Goal: Complete application form: Complete application form

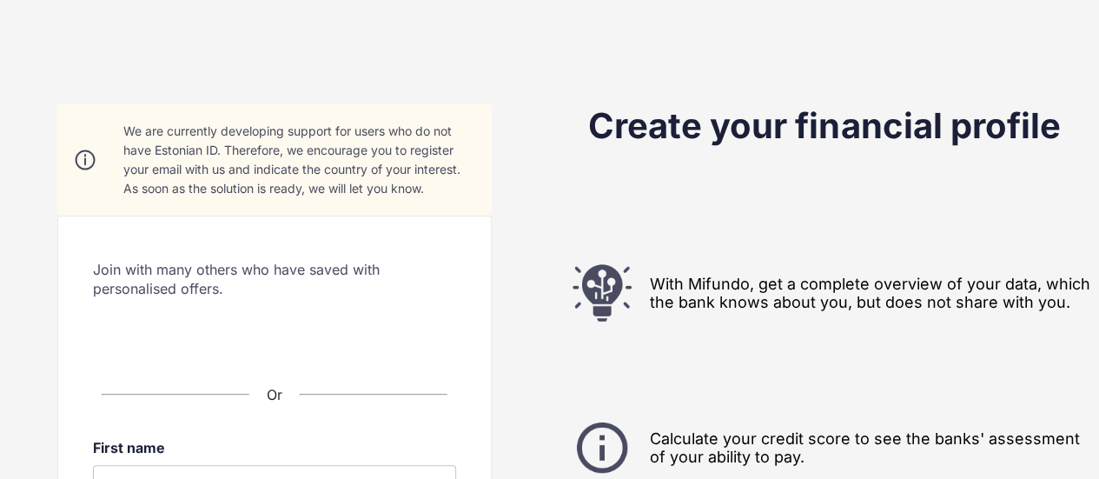
scroll to position [87, 0]
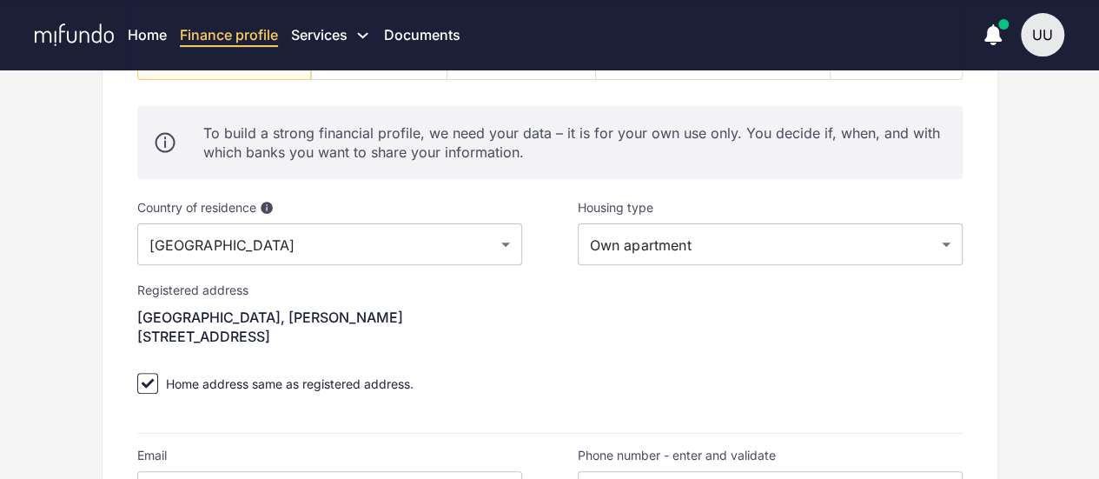
scroll to position [174, 0]
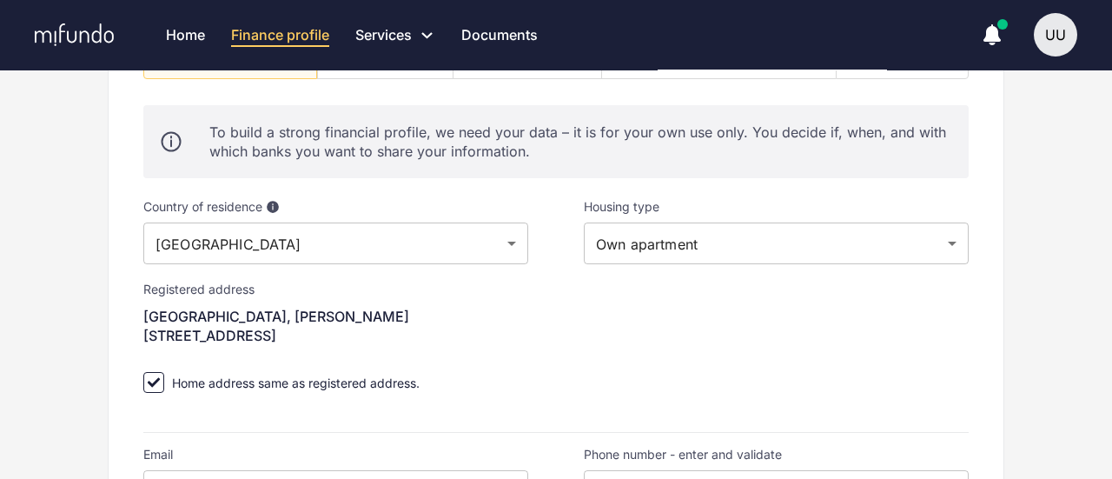
click at [303, 239] on body "Home Finance profile Services Apply for a new loan Refinance your loans Loan of…" at bounding box center [556, 65] width 1112 height 479
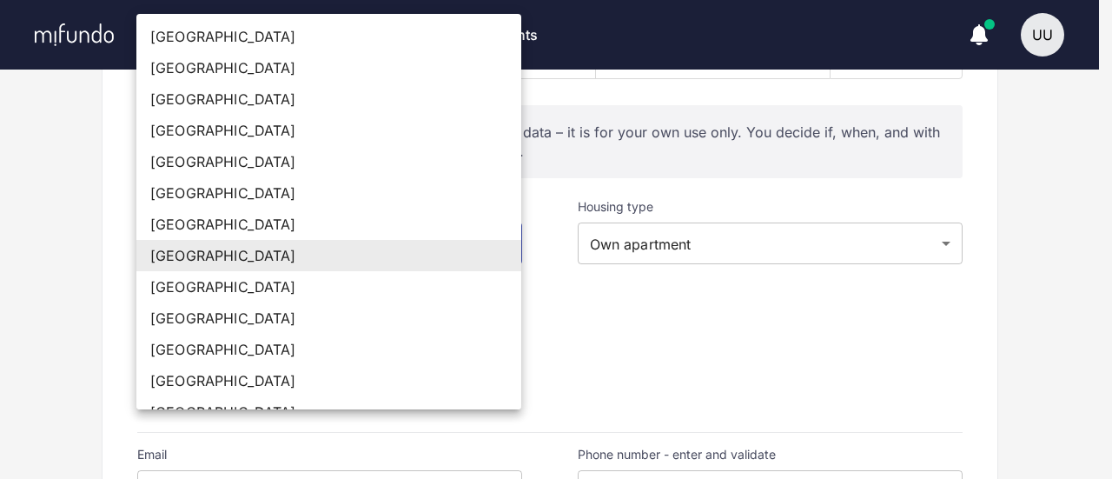
click at [607, 246] on div at bounding box center [556, 239] width 1112 height 479
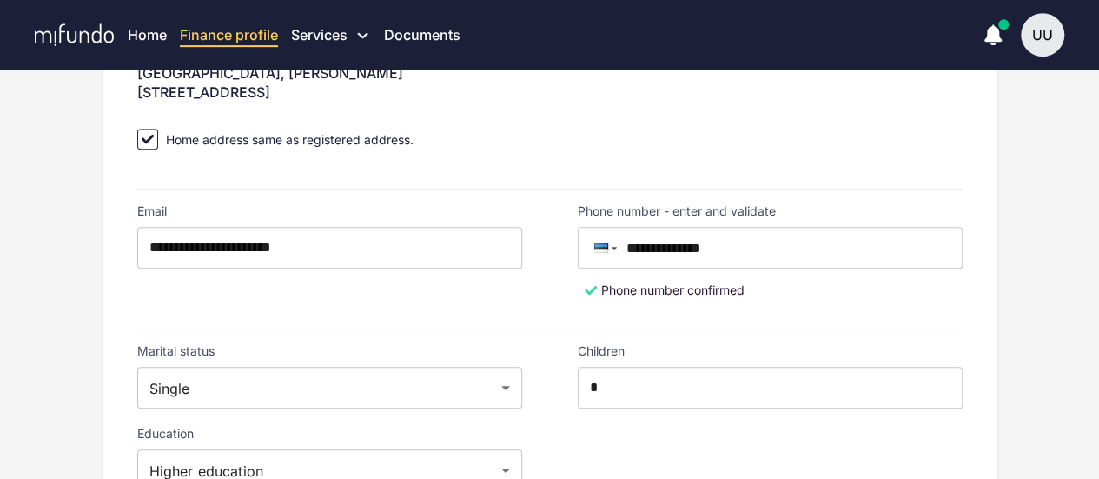
scroll to position [521, 0]
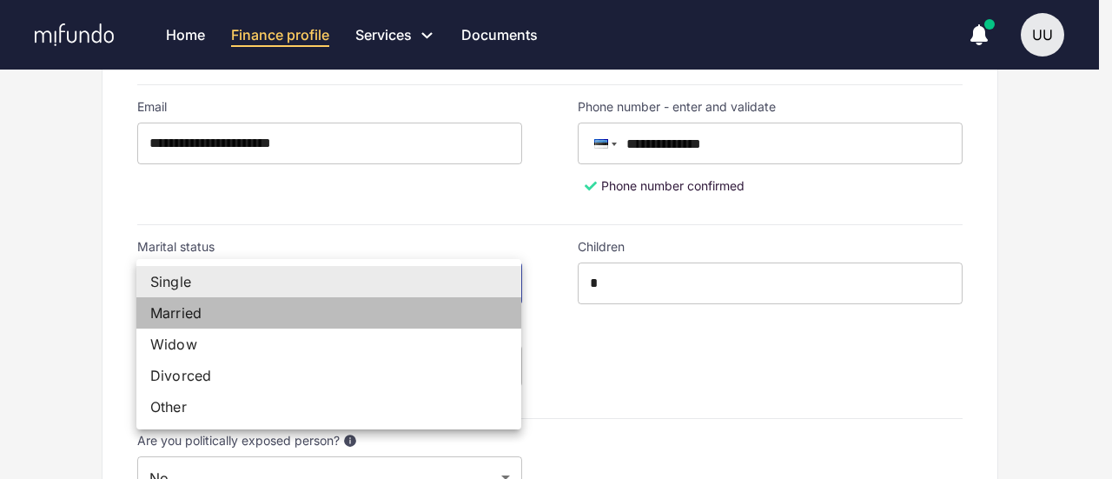
click at [279, 318] on li "Married" at bounding box center [328, 312] width 385 height 31
type input "*******"
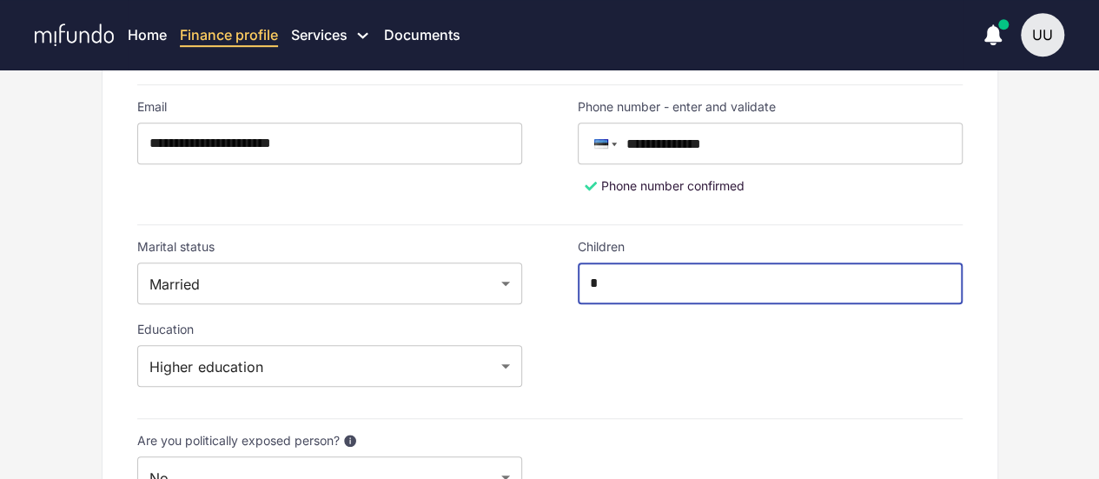
click at [662, 282] on input "*" at bounding box center [770, 283] width 385 height 42
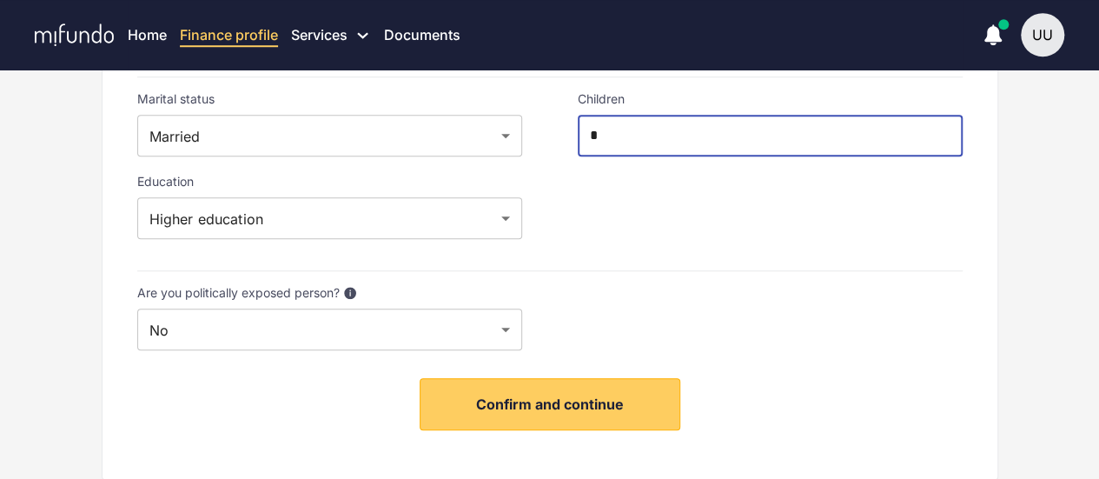
scroll to position [695, 0]
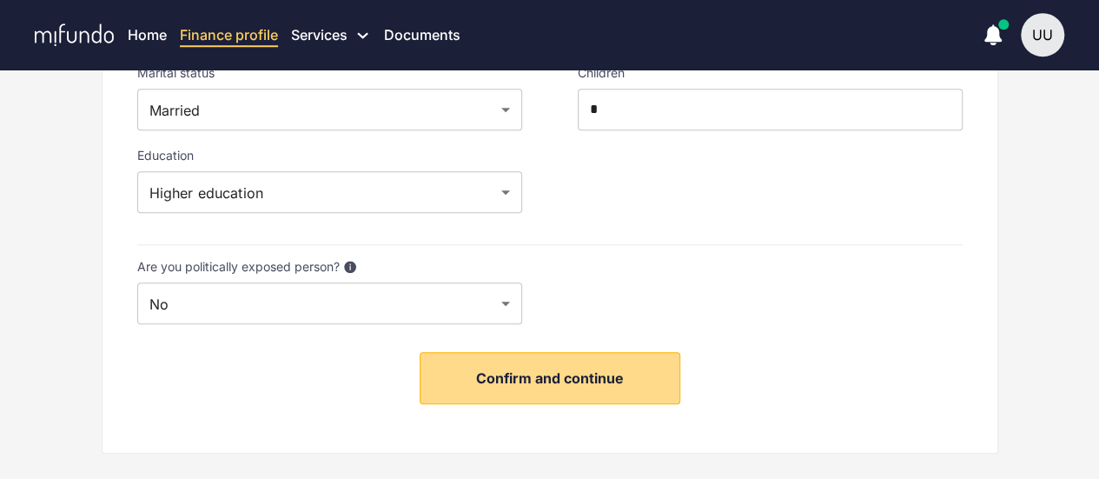
click at [561, 383] on span "Confirm and continue" at bounding box center [550, 377] width 148 height 17
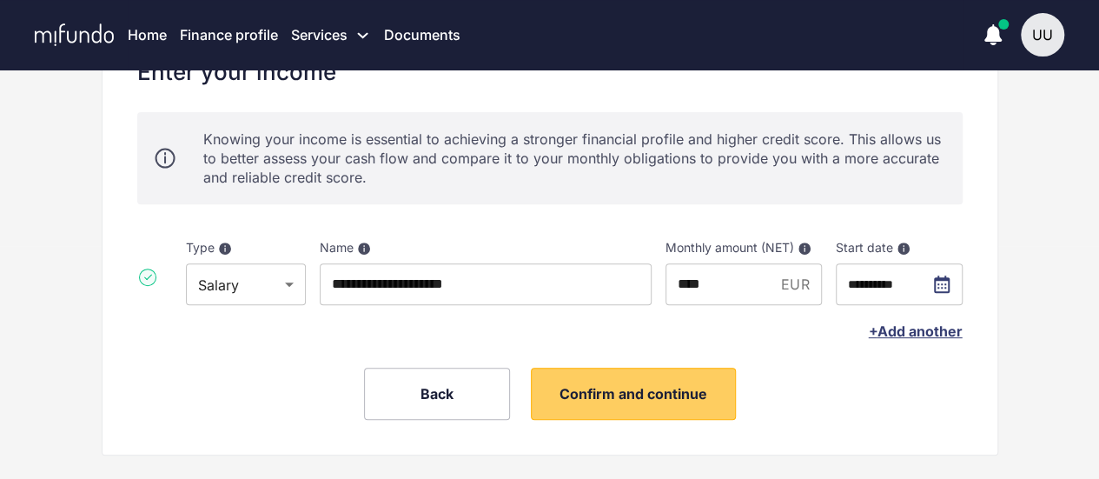
scroll to position [261, 0]
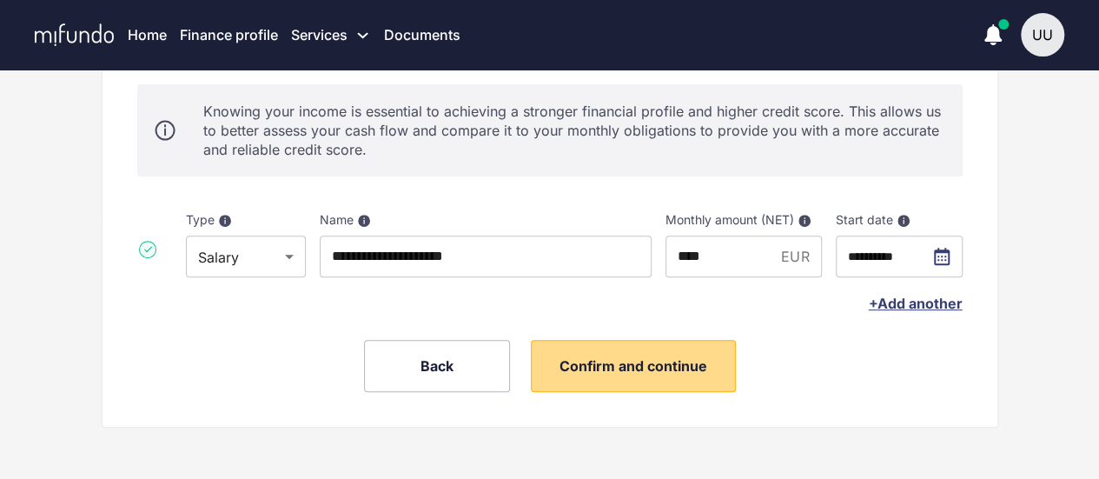
click at [621, 378] on button "Confirm and continue" at bounding box center [633, 366] width 205 height 52
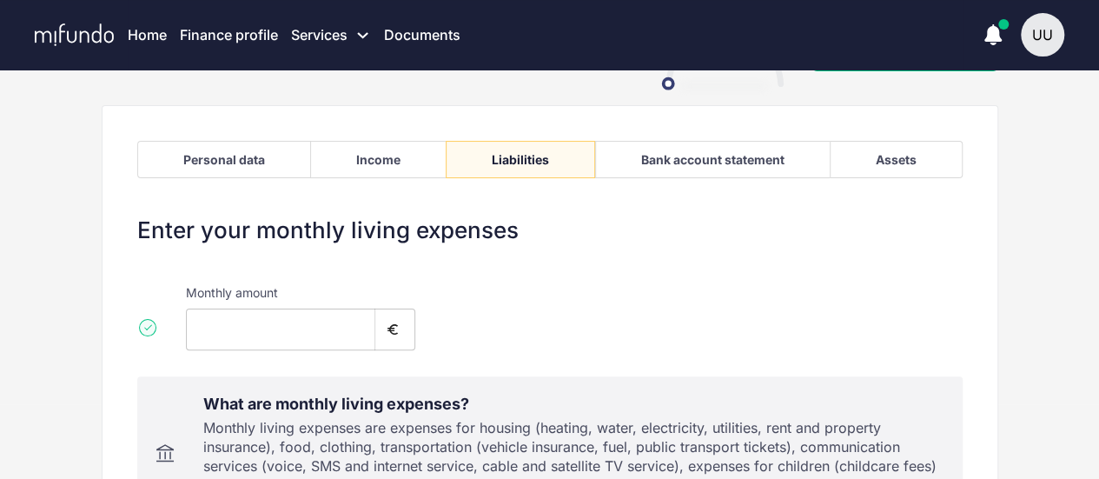
scroll to position [174, 0]
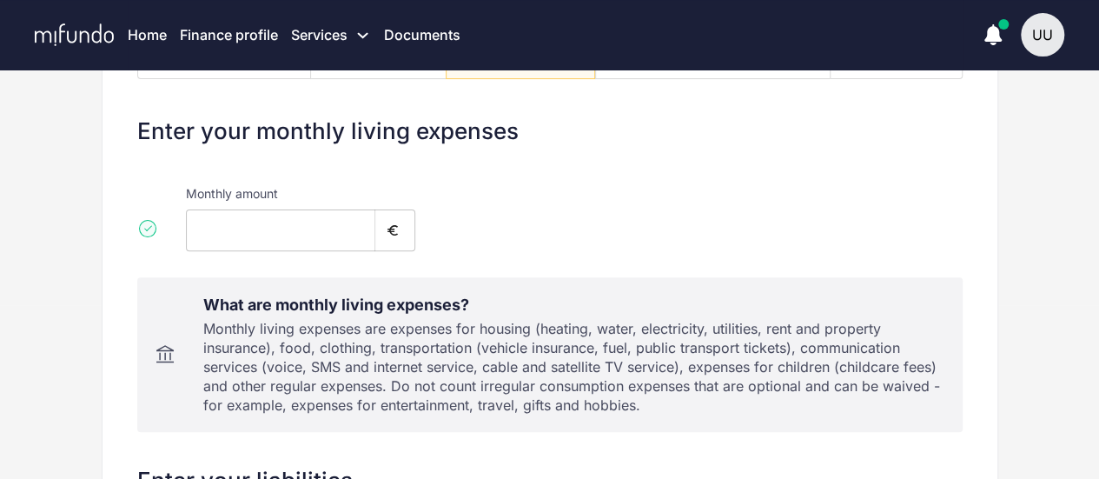
click at [302, 227] on input "*" at bounding box center [280, 230] width 189 height 42
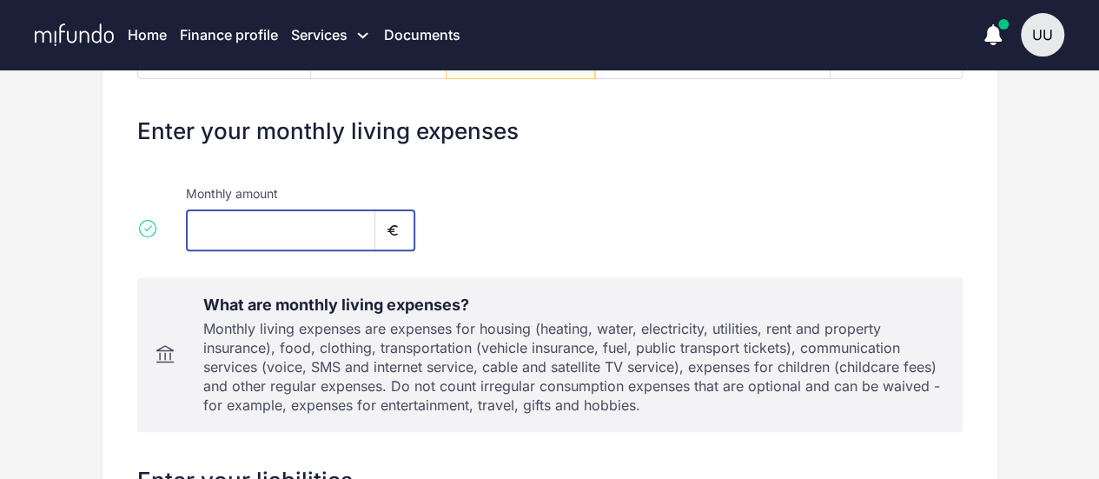
click at [302, 227] on input "*" at bounding box center [280, 230] width 189 height 42
type input "***"
click at [545, 216] on div "Monthly amount *** ​" at bounding box center [550, 211] width 826 height 80
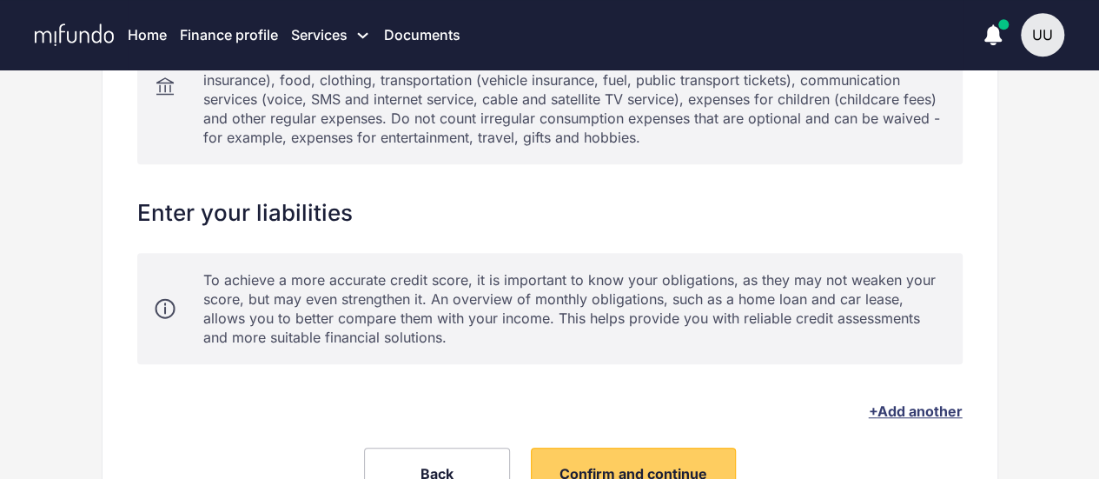
scroll to position [464, 0]
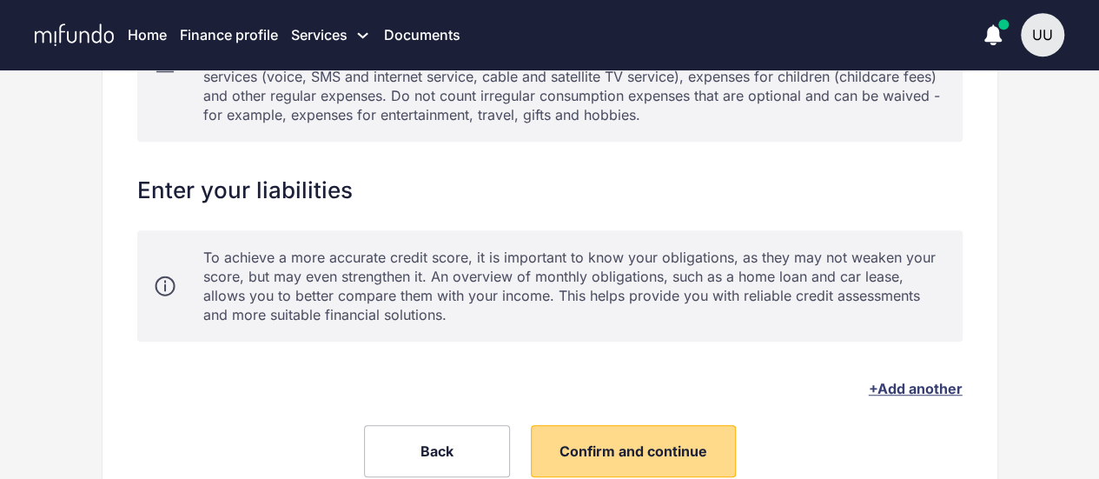
click at [599, 435] on button "Confirm and continue" at bounding box center [633, 451] width 205 height 52
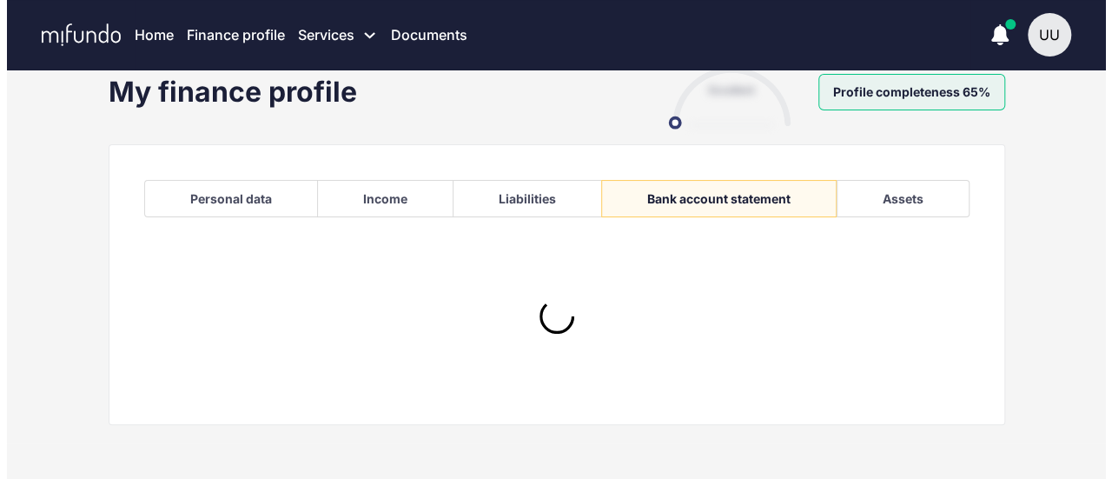
scroll to position [132, 0]
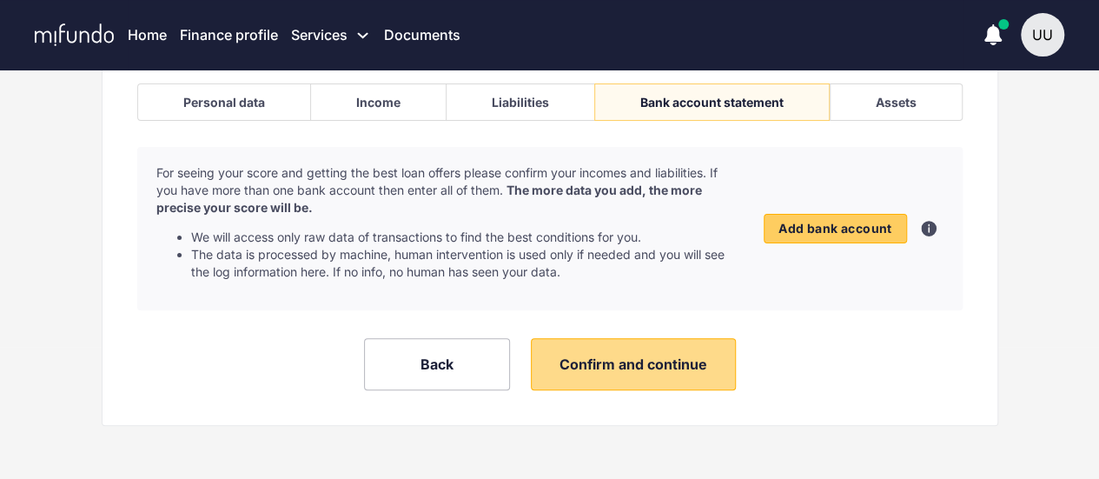
click at [613, 355] on span "Confirm and continue" at bounding box center [634, 363] width 148 height 17
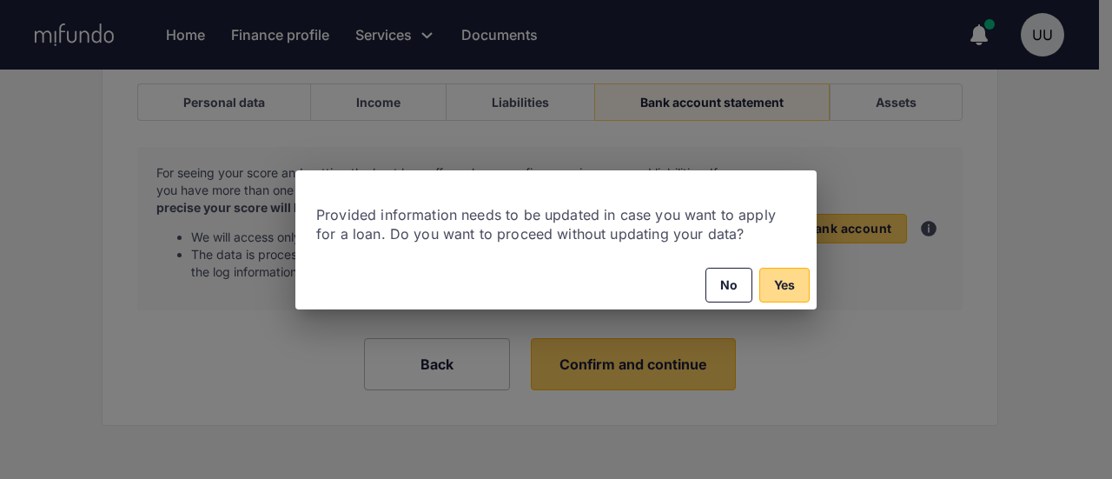
click at [774, 282] on span "Yes" at bounding box center [784, 285] width 21 height 21
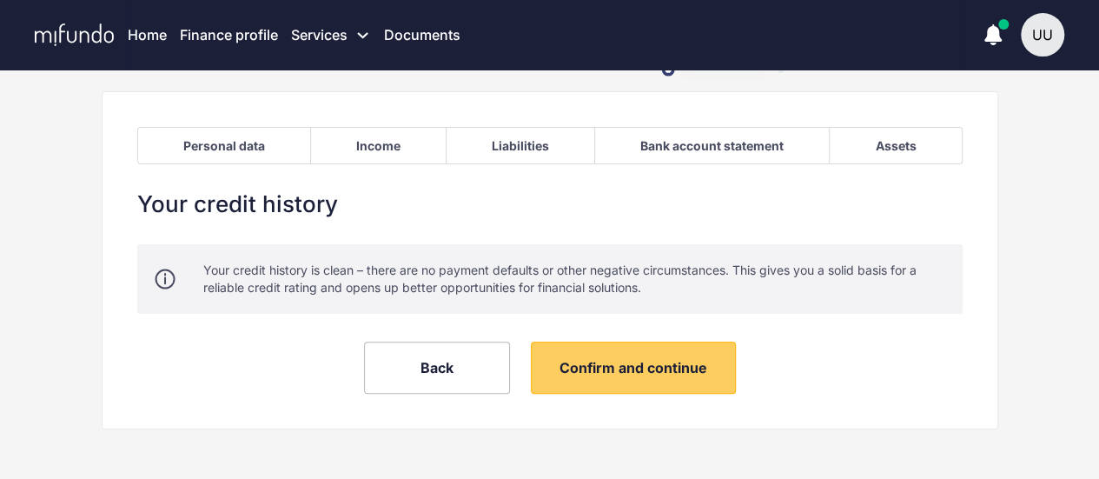
scroll to position [92, 0]
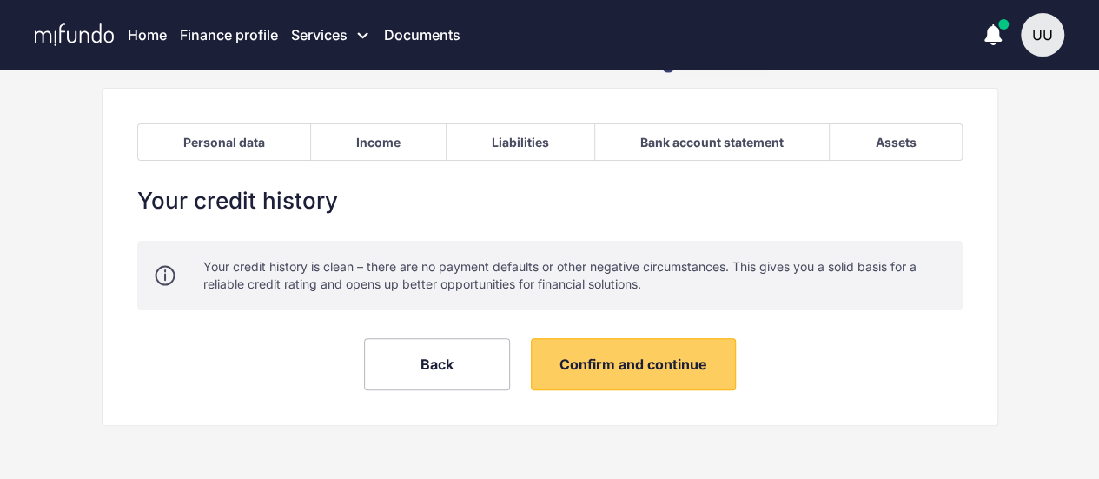
click at [324, 276] on div "Your credit history is clean – there are no payment defaults or other negative …" at bounding box center [574, 275] width 742 height 35
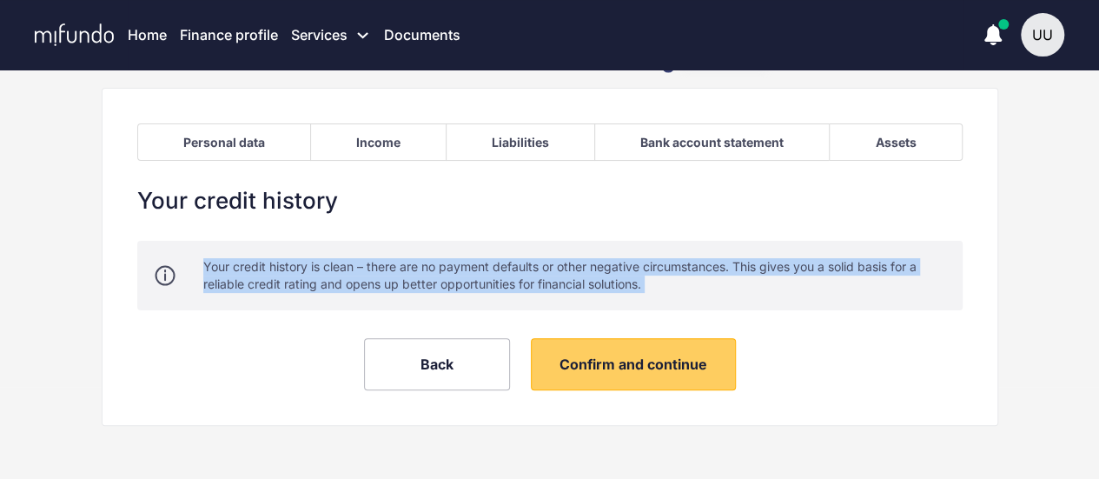
click at [324, 276] on div "Your credit history is clean – there are no payment defaults or other negative …" at bounding box center [574, 275] width 742 height 35
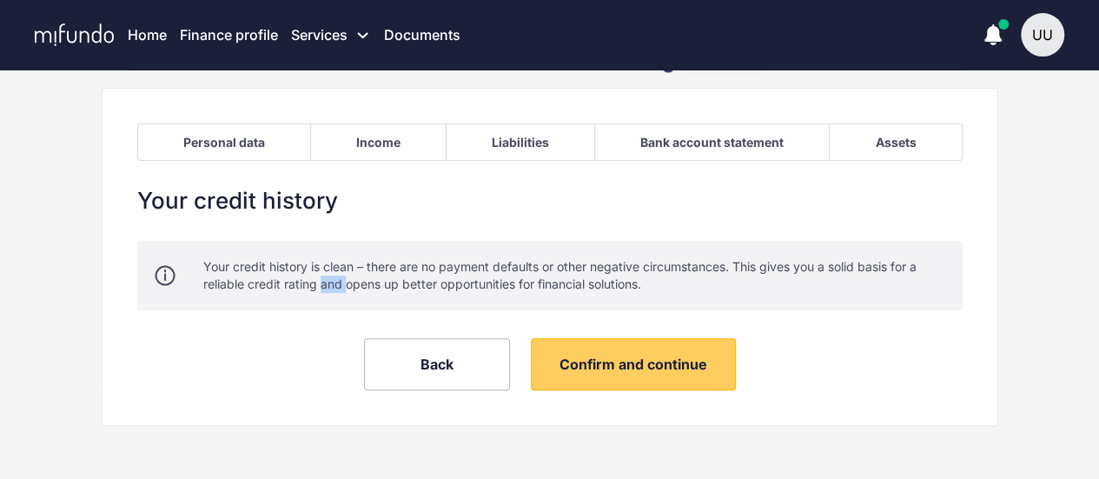
click at [324, 276] on div "Your credit history is clean – there are no payment defaults or other negative …" at bounding box center [574, 275] width 742 height 35
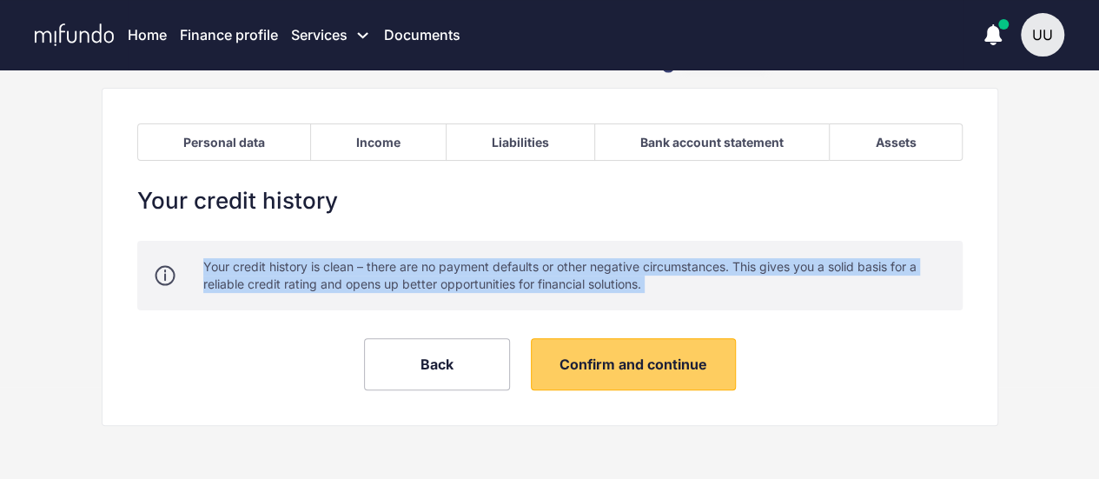
click at [324, 276] on div "Your credit history is clean – there are no payment defaults or other negative …" at bounding box center [574, 275] width 742 height 35
click at [718, 276] on div "Your credit history is clean – there are no payment defaults or other negative …" at bounding box center [574, 275] width 742 height 35
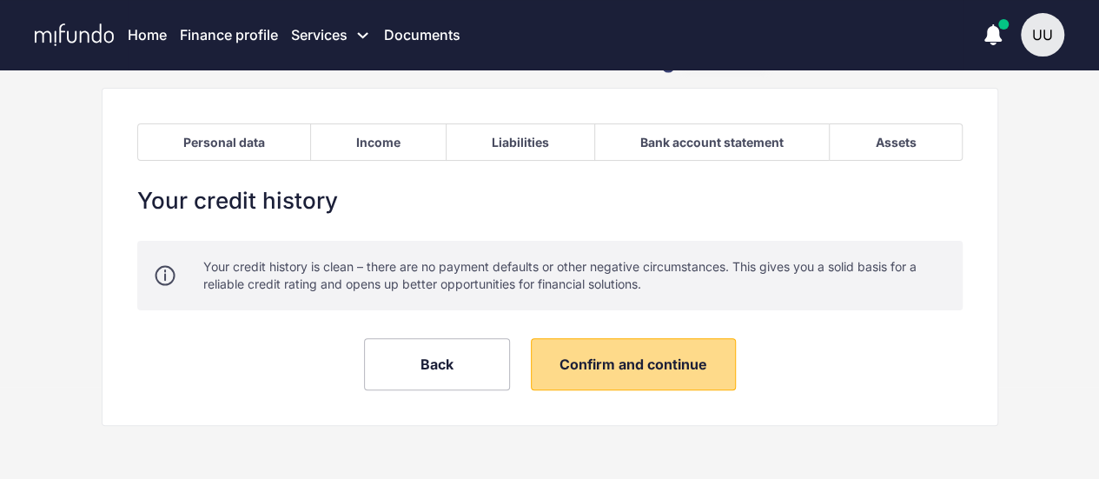
click at [638, 355] on span "Confirm and continue" at bounding box center [634, 363] width 148 height 17
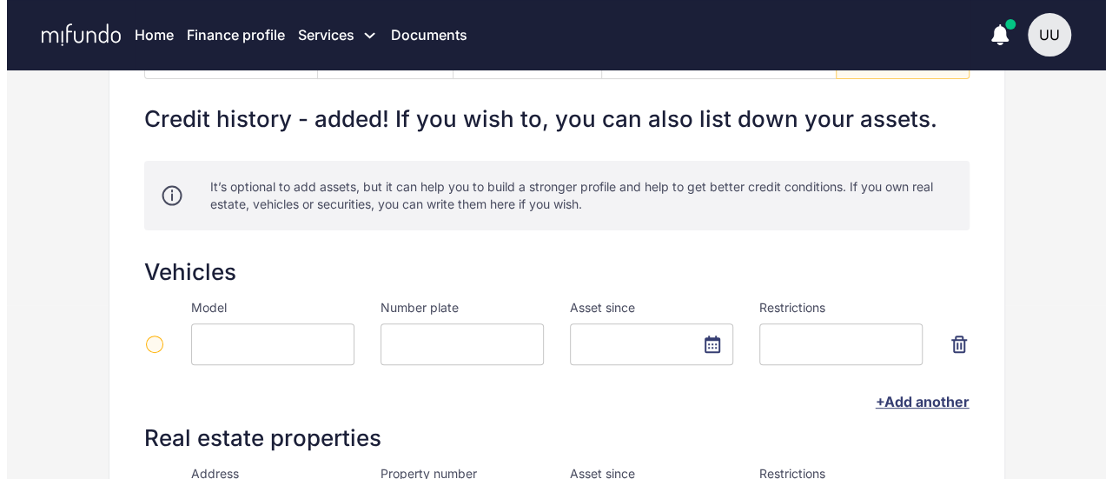
scroll to position [348, 0]
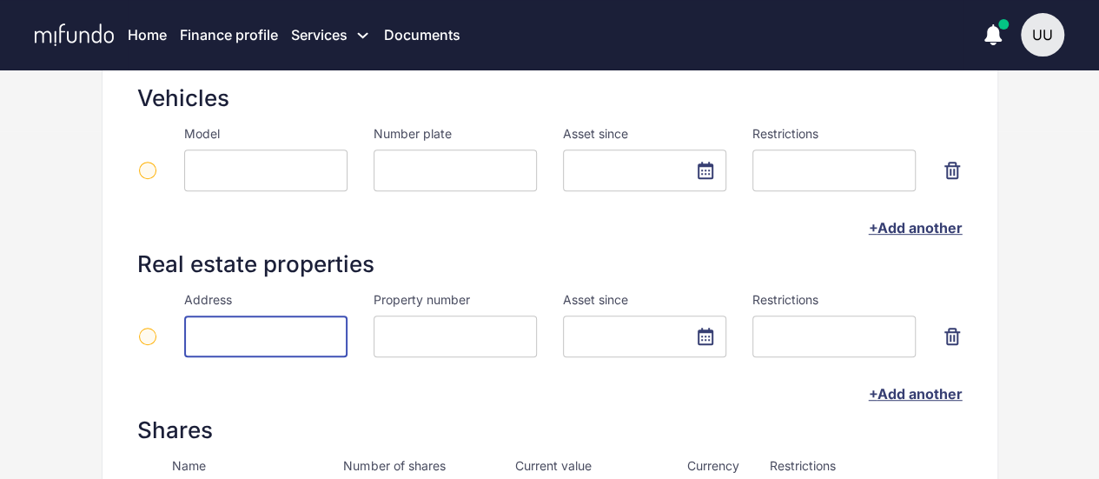
click at [242, 335] on input at bounding box center [265, 336] width 163 height 42
click at [277, 339] on input "*******" at bounding box center [265, 336] width 163 height 42
type input "*******"
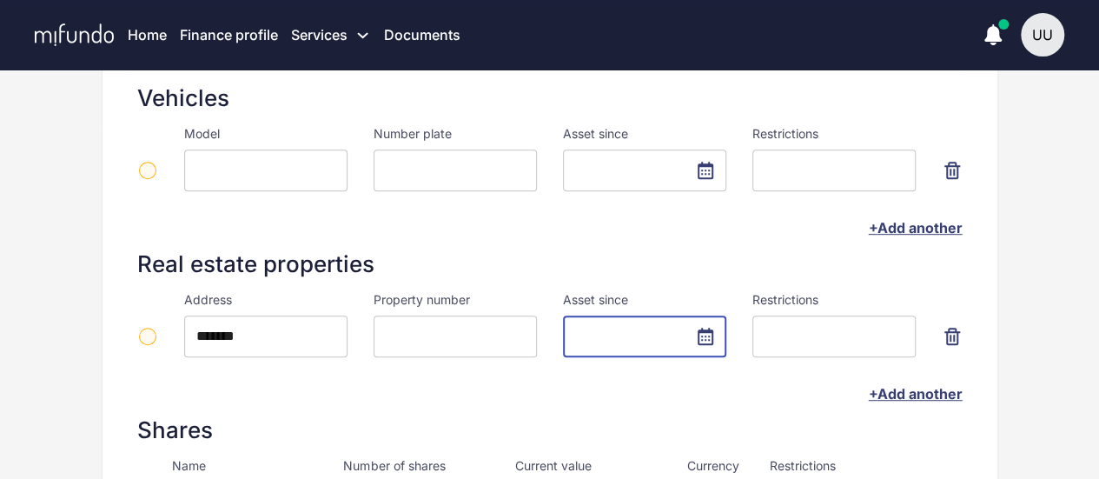
click at [711, 338] on input "text" at bounding box center [644, 336] width 163 height 42
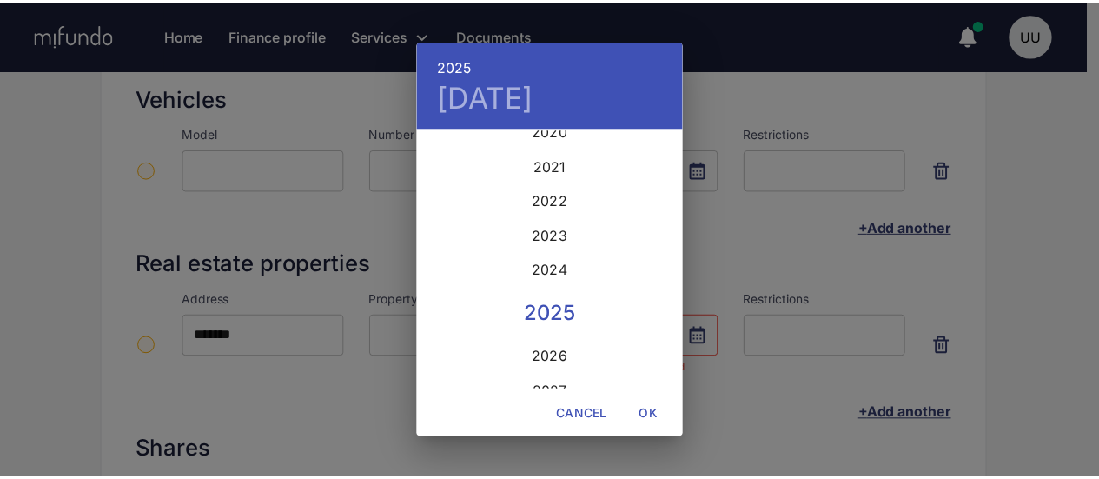
scroll to position [4067, 0]
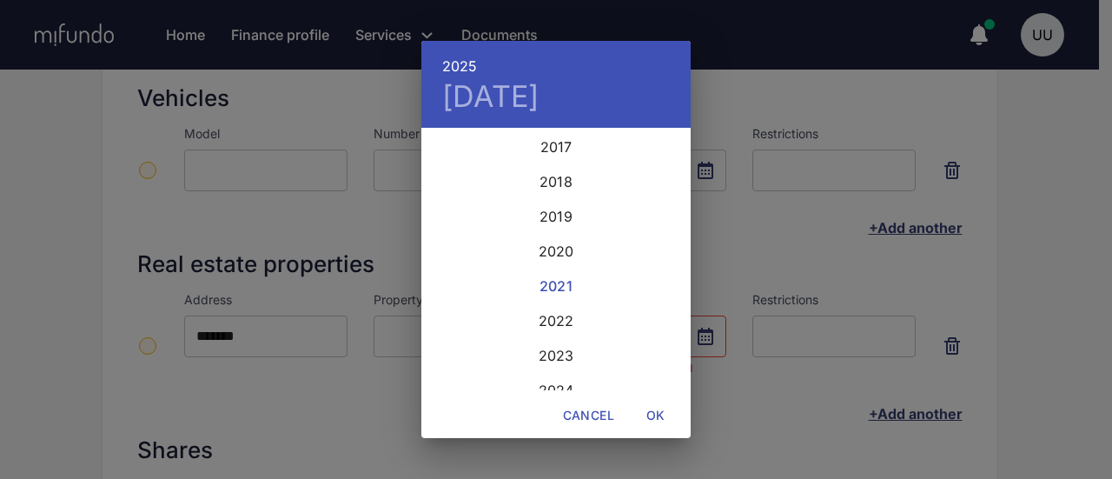
click at [554, 282] on div "2021" at bounding box center [556, 286] width 269 height 35
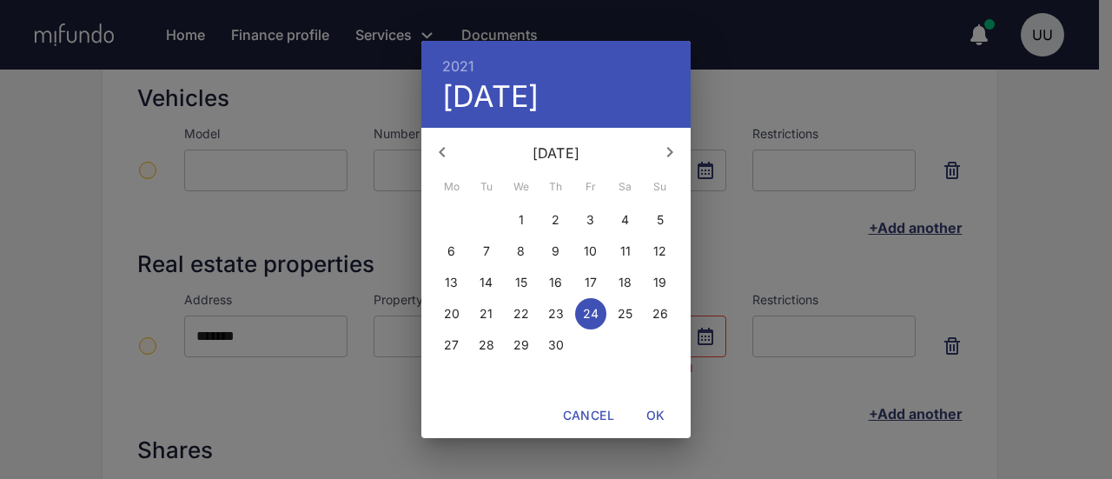
click at [773, 234] on div "2021 Fri, Sep [DATE] Tu We Th Fr Sa Su 30 31 1 2 3 4 5 6 7 8 9 10 11 12 13 14 1…" at bounding box center [556, 239] width 1112 height 479
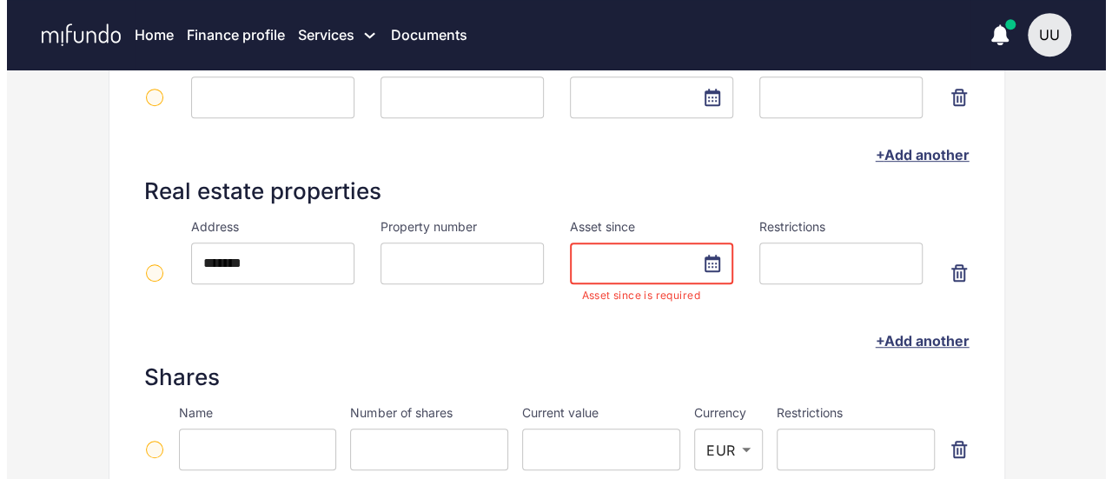
scroll to position [521, 0]
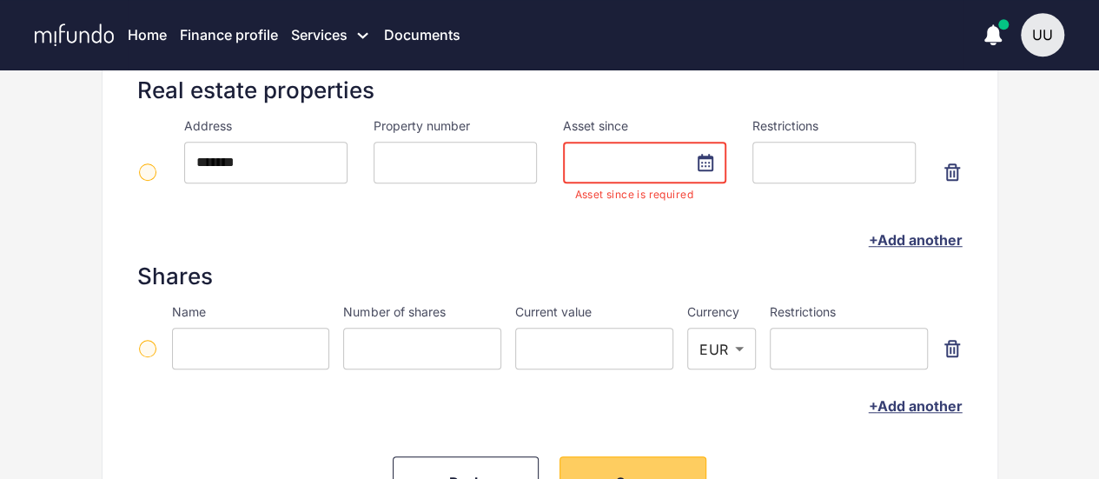
click at [714, 162] on input "text" at bounding box center [644, 163] width 163 height 42
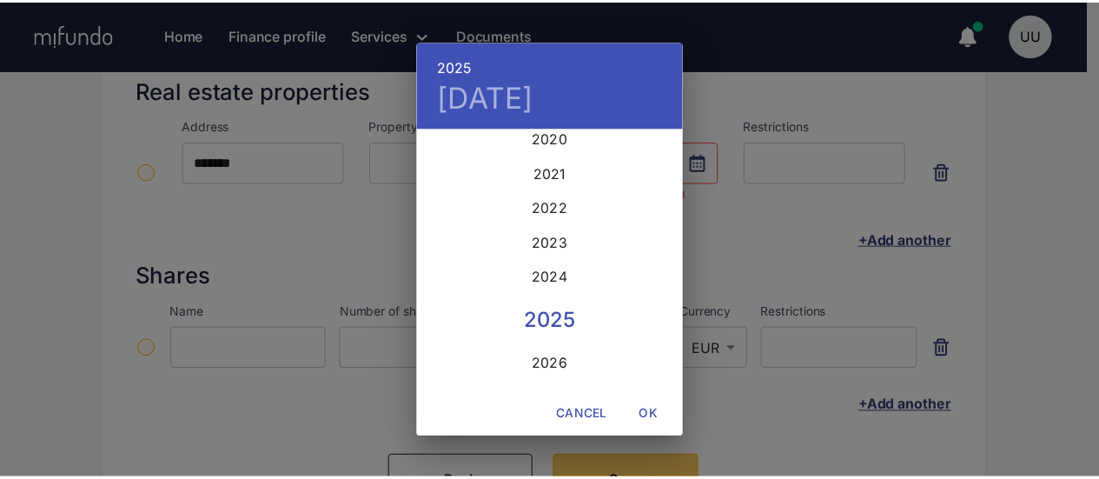
scroll to position [4154, 0]
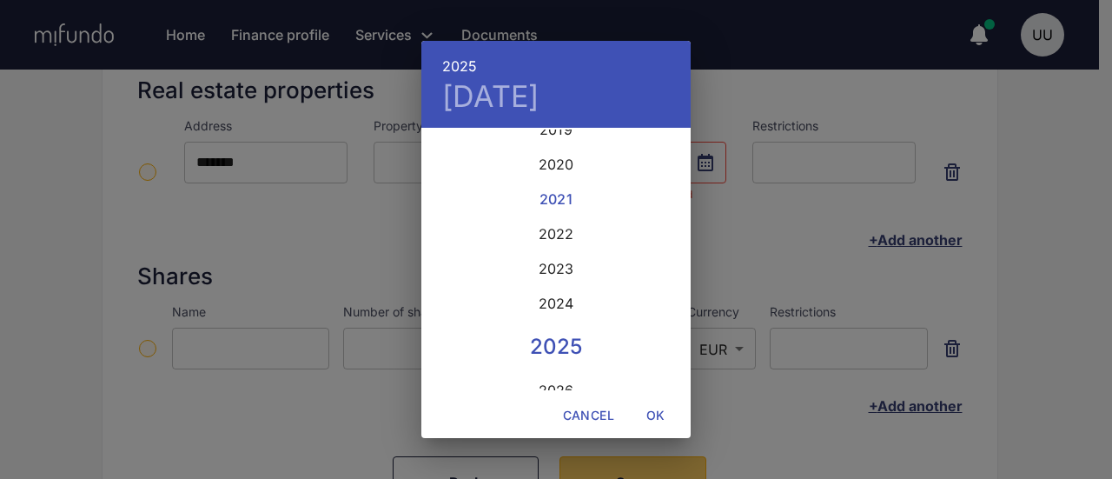
click at [549, 201] on div "2021" at bounding box center [556, 199] width 269 height 35
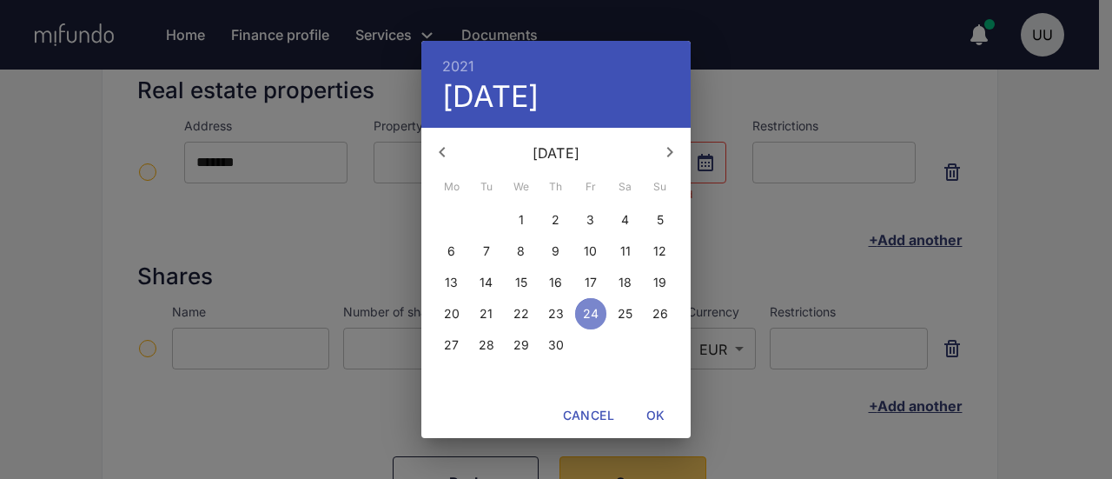
click at [588, 312] on p "24" at bounding box center [591, 313] width 16 height 17
click at [644, 420] on span "OK" at bounding box center [656, 416] width 42 height 22
type input "**********"
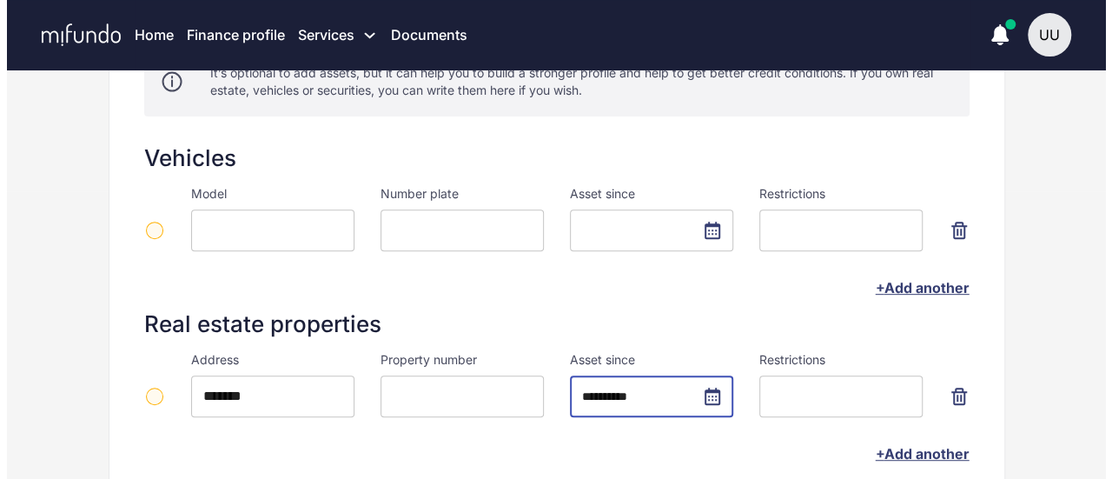
scroll to position [261, 0]
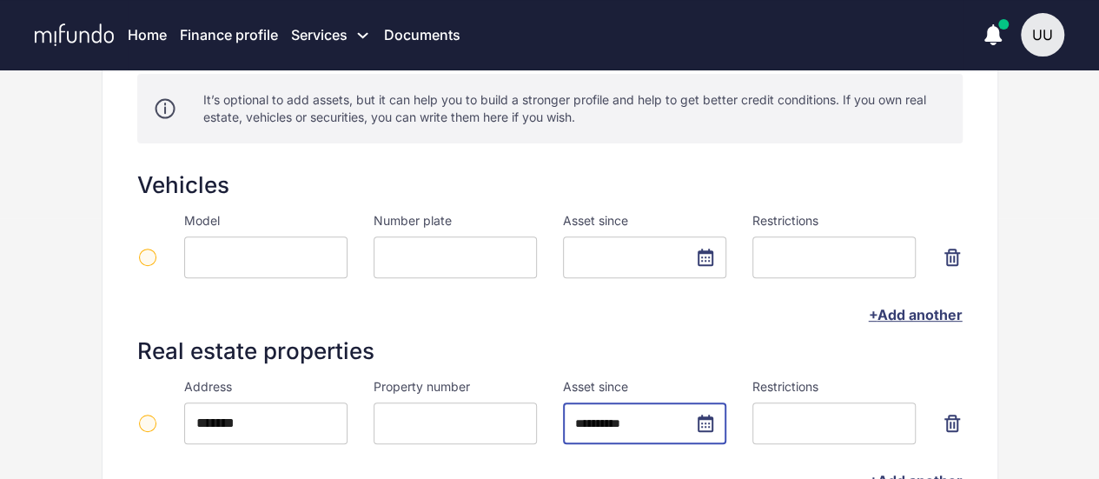
click at [266, 256] on input at bounding box center [265, 257] width 163 height 42
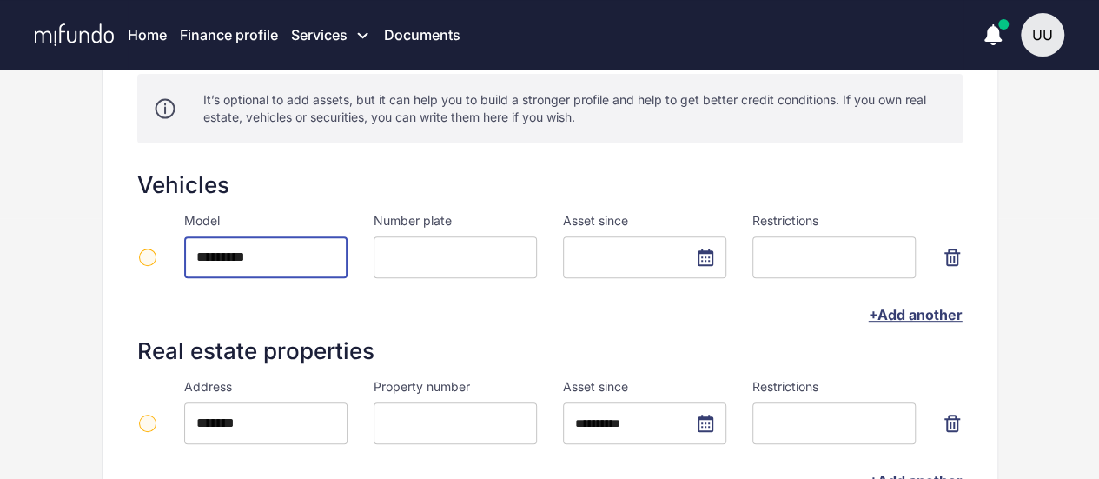
type input "*********"
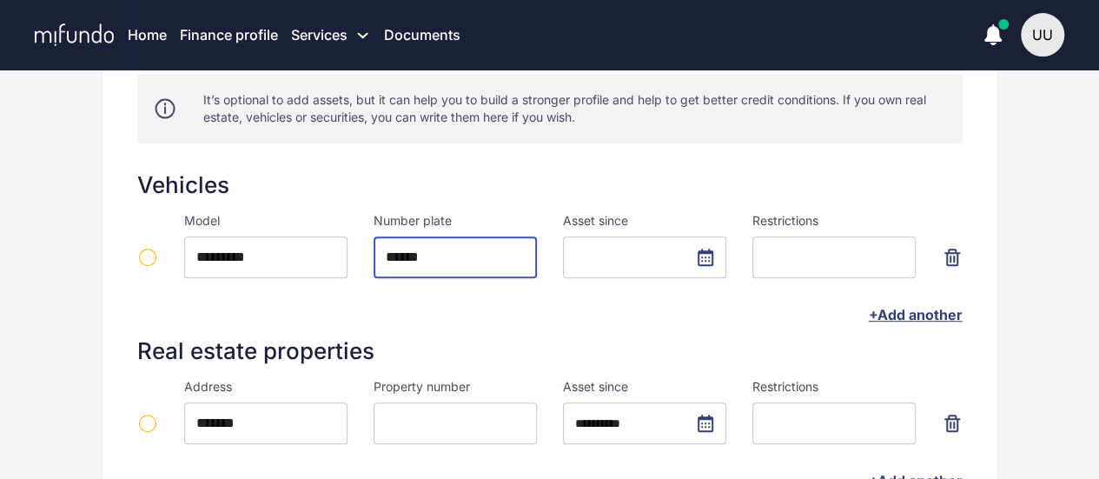
type input "******"
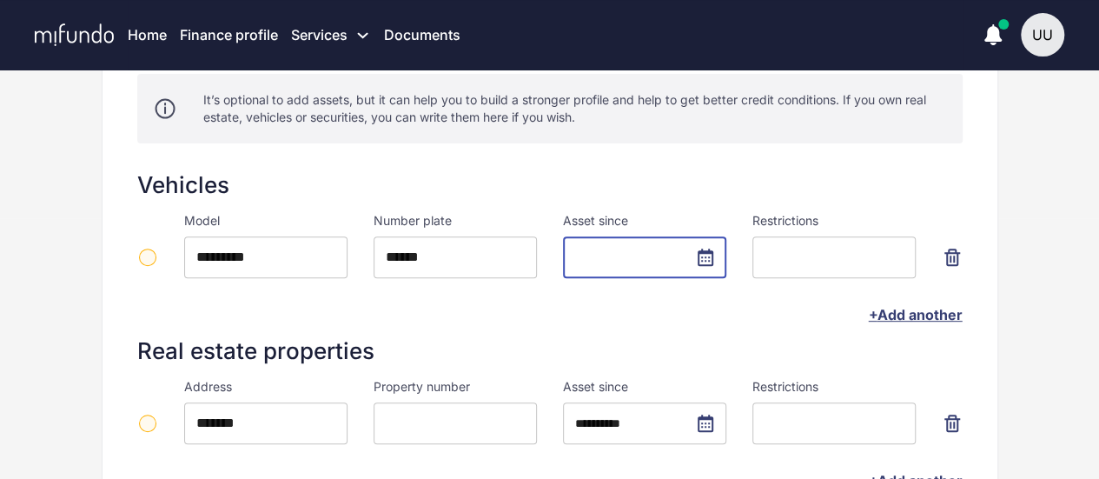
click at [706, 256] on input "text" at bounding box center [644, 257] width 163 height 42
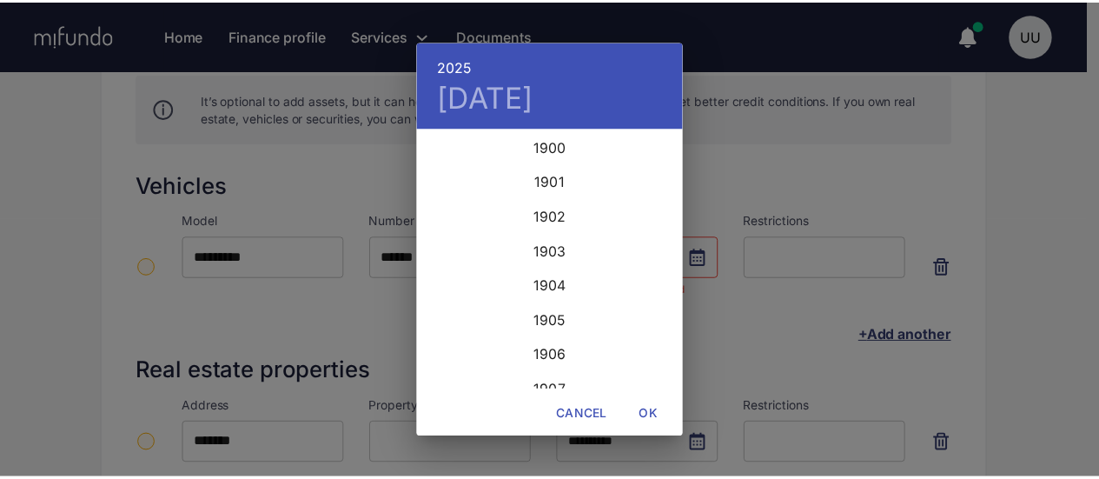
scroll to position [4241, 0]
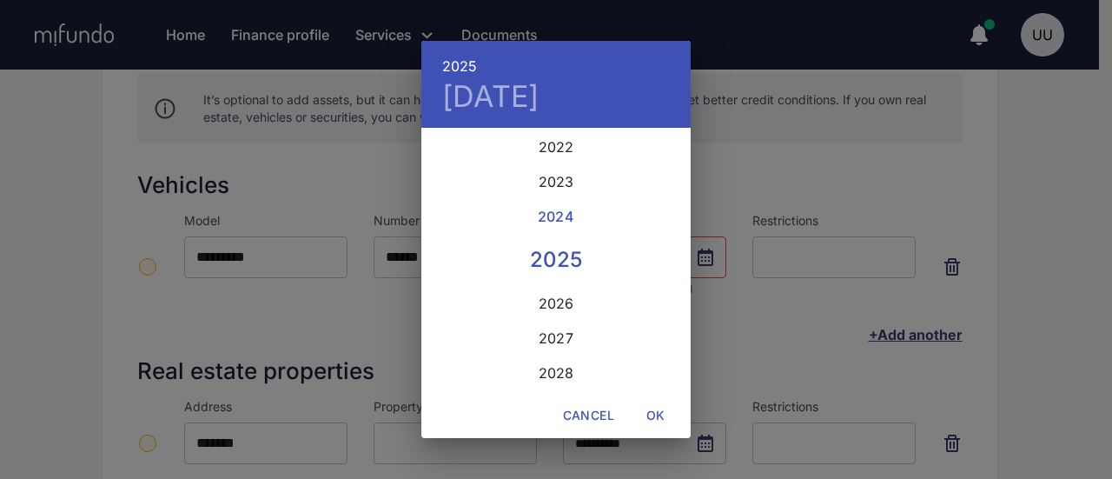
click at [554, 216] on div "2024" at bounding box center [556, 216] width 269 height 35
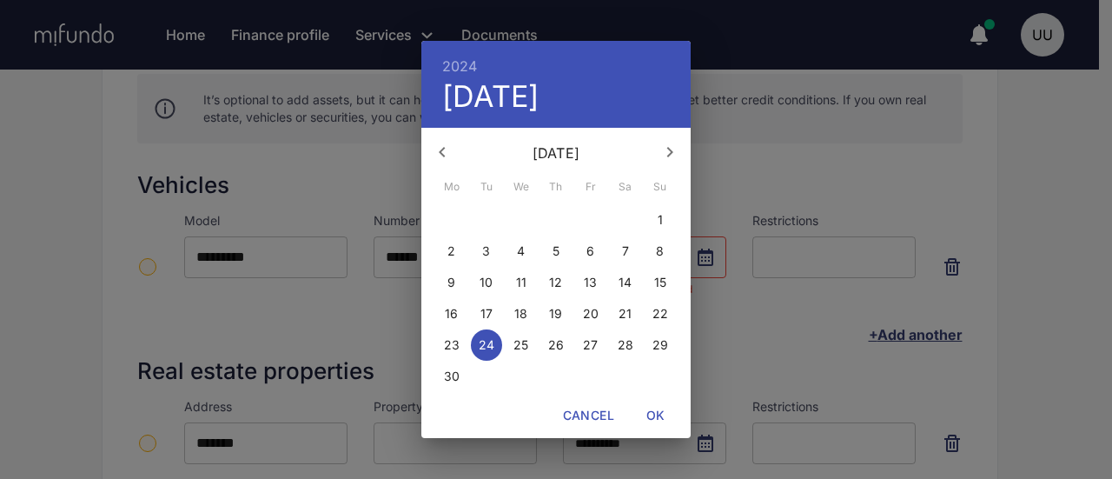
click at [654, 217] on span "1" at bounding box center [660, 219] width 31 height 17
click at [659, 402] on button "OK" at bounding box center [656, 416] width 56 height 32
type input "**********"
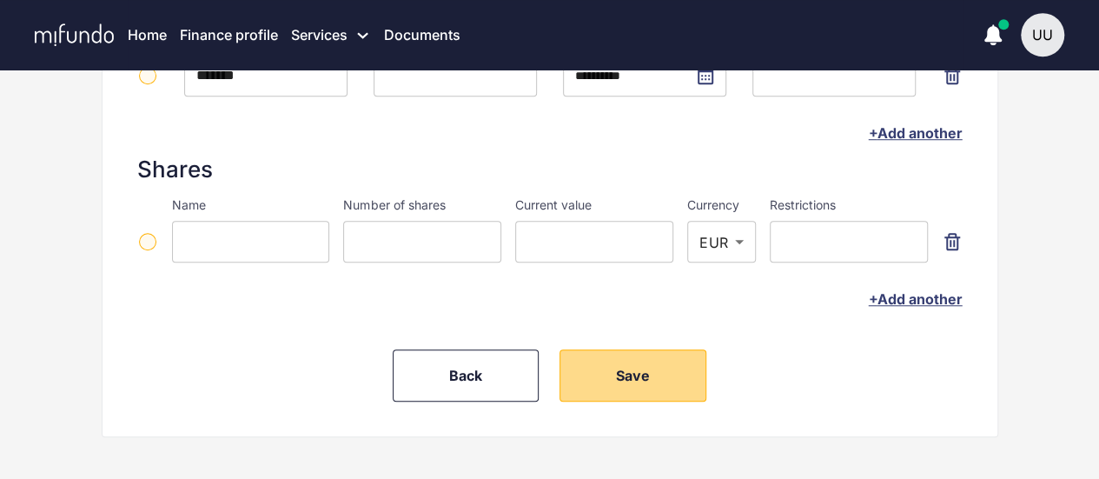
click at [636, 375] on span "Save" at bounding box center [633, 375] width 34 height 17
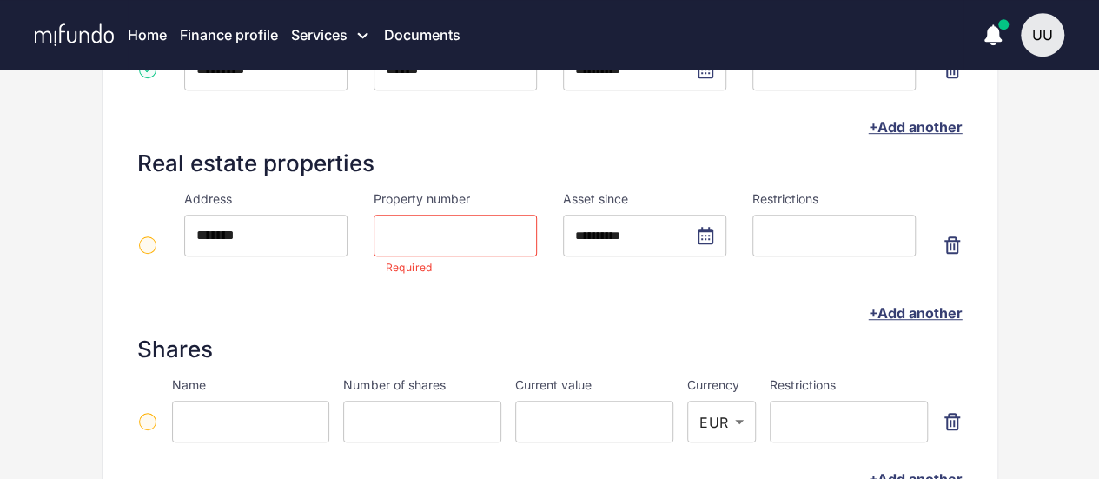
scroll to position [442, 0]
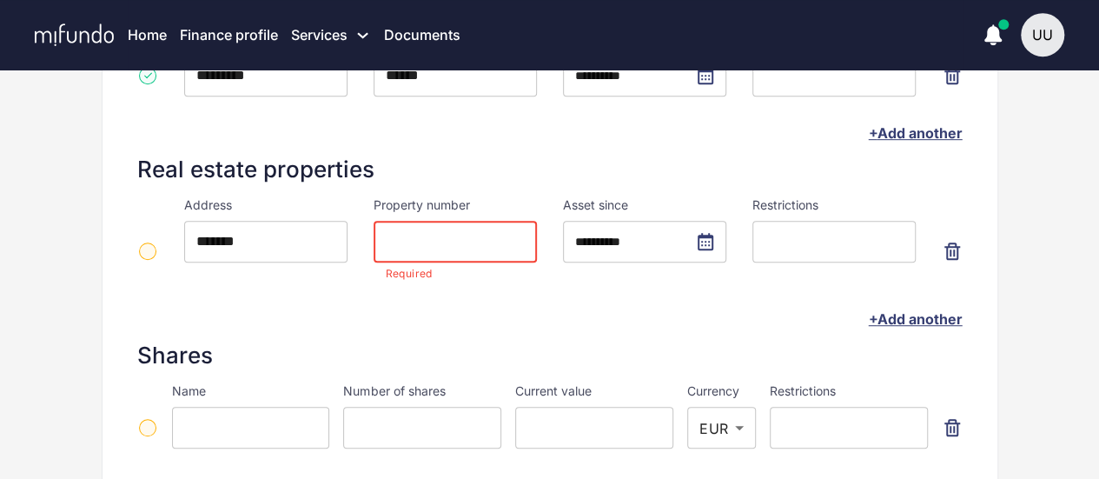
click at [400, 238] on input at bounding box center [455, 242] width 163 height 42
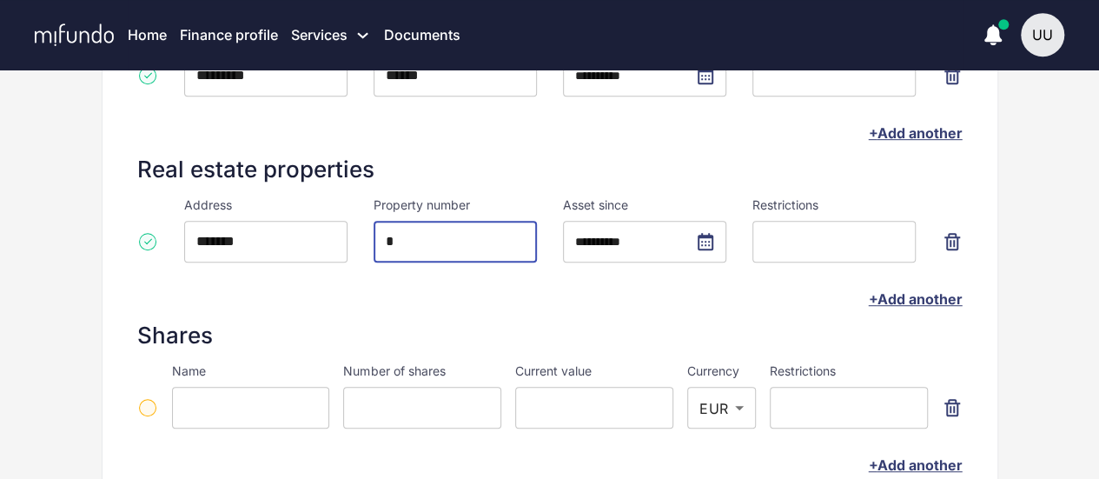
type input "*"
click at [471, 291] on div "+ Add another" at bounding box center [550, 298] width 826 height 45
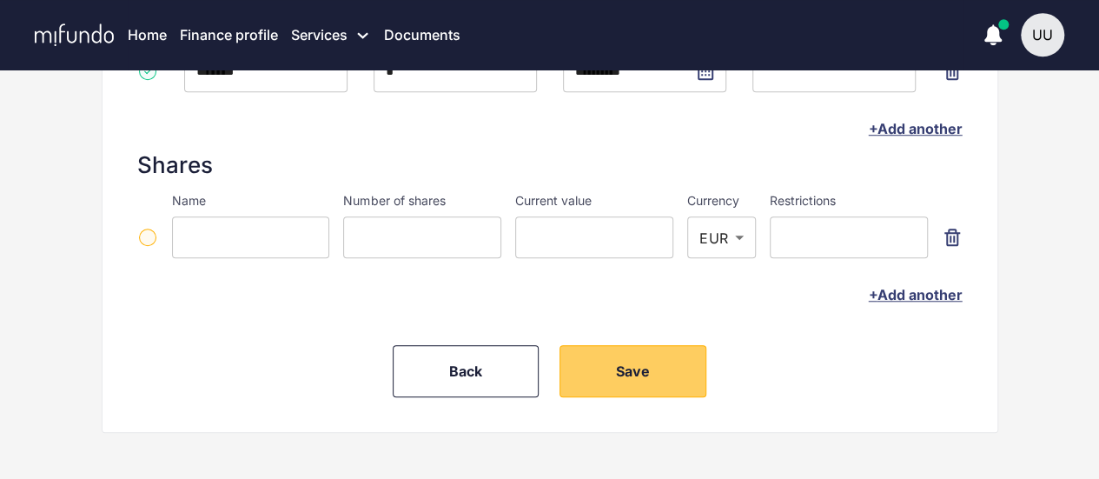
scroll to position [616, 0]
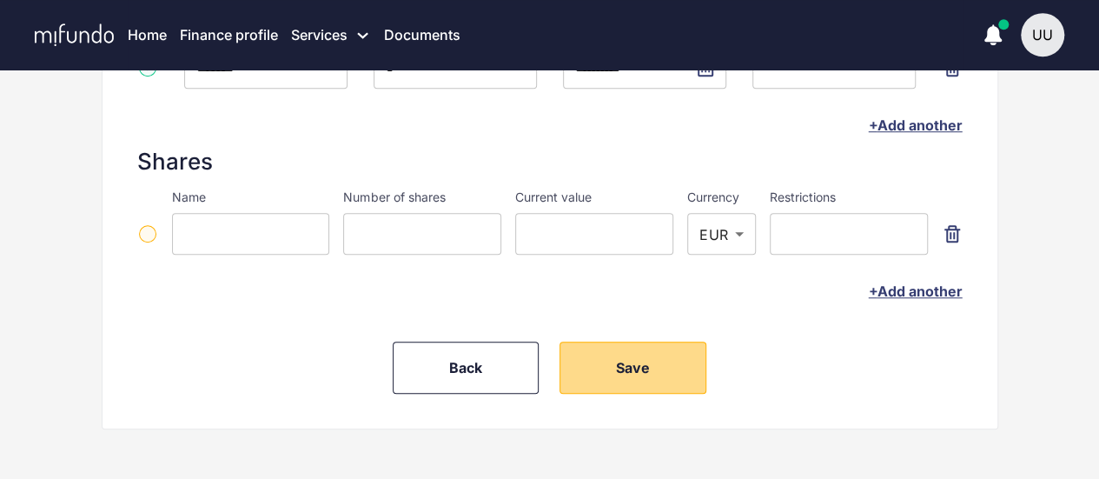
click at [642, 352] on button "Save" at bounding box center [633, 368] width 147 height 52
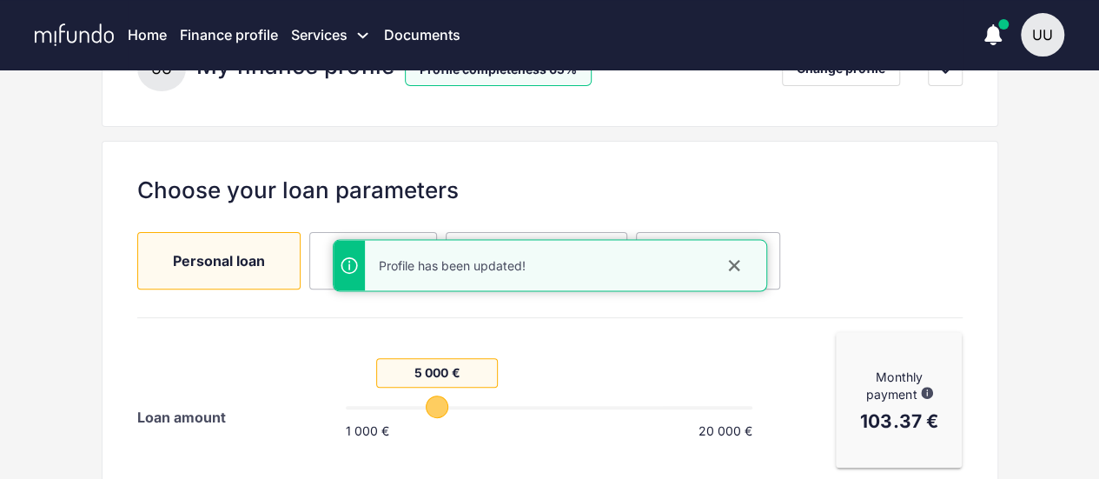
scroll to position [174, 0]
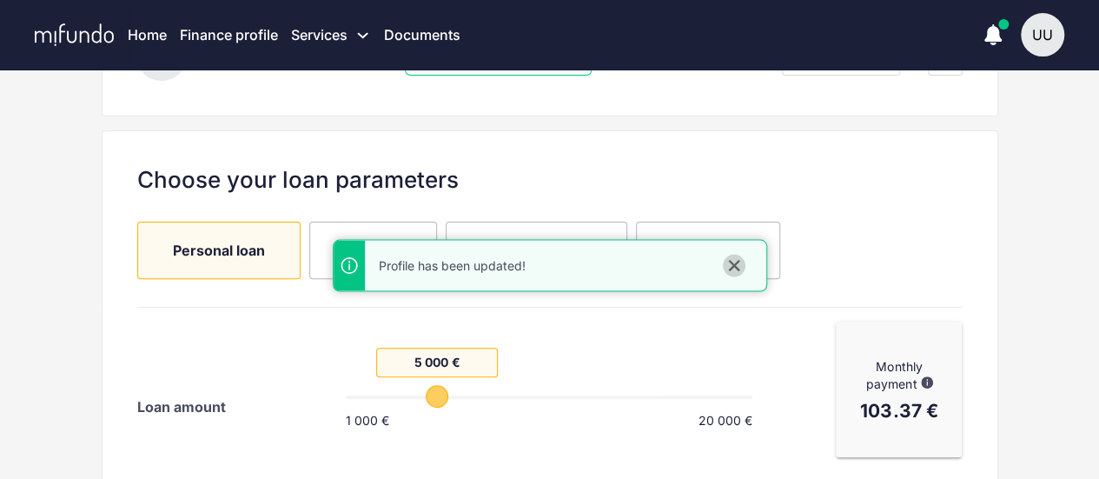
click at [739, 269] on icon "close" at bounding box center [733, 265] width 11 height 11
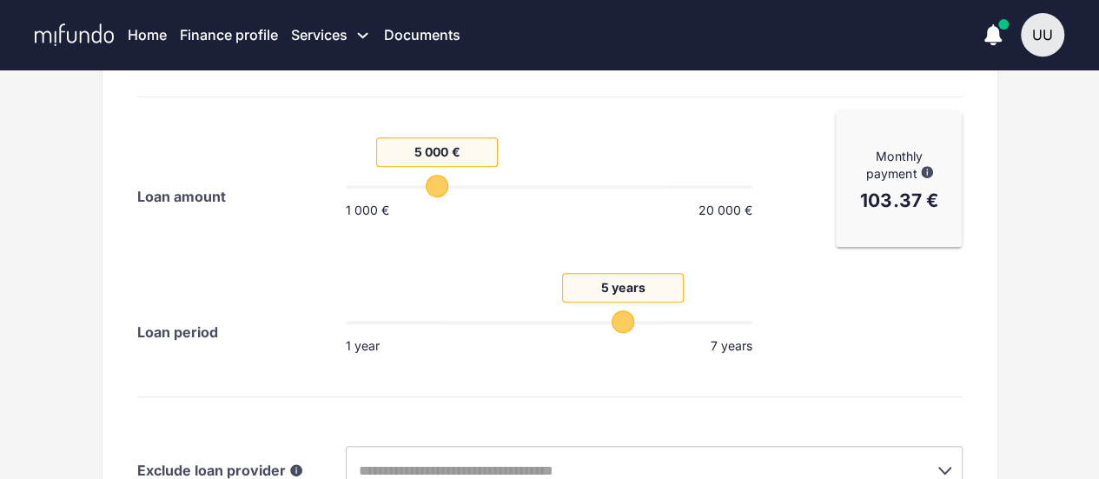
scroll to position [348, 0]
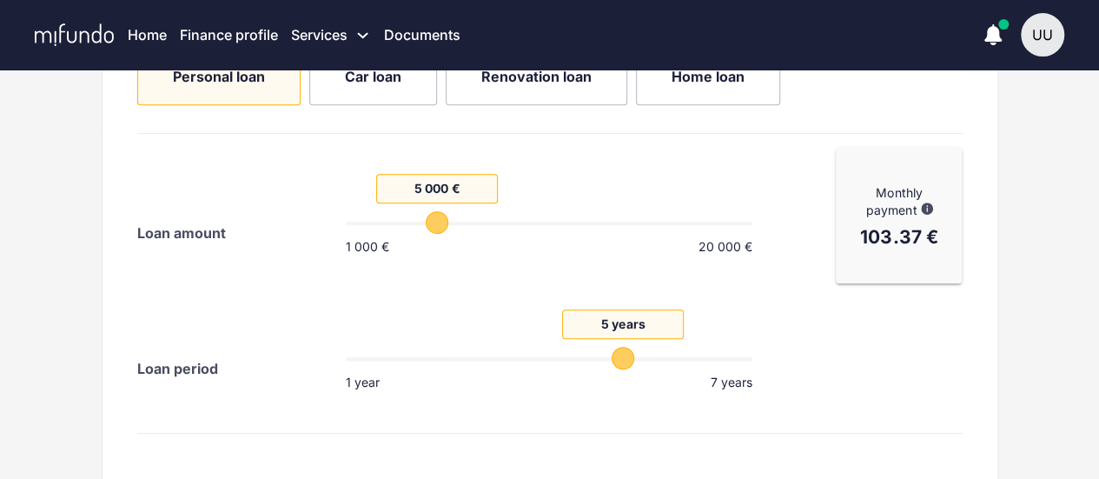
click at [680, 84] on span "Home loan" at bounding box center [708, 77] width 73 height 28
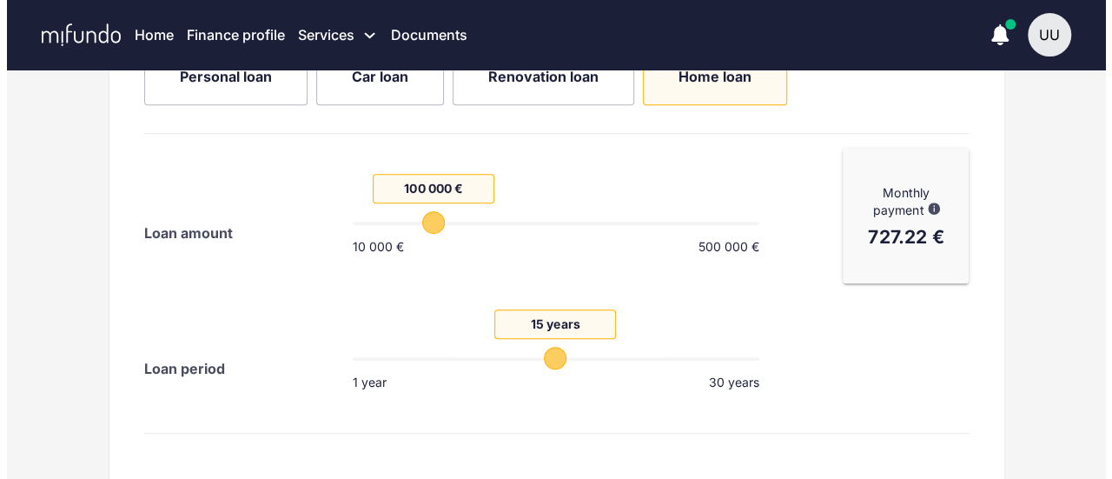
scroll to position [174, 0]
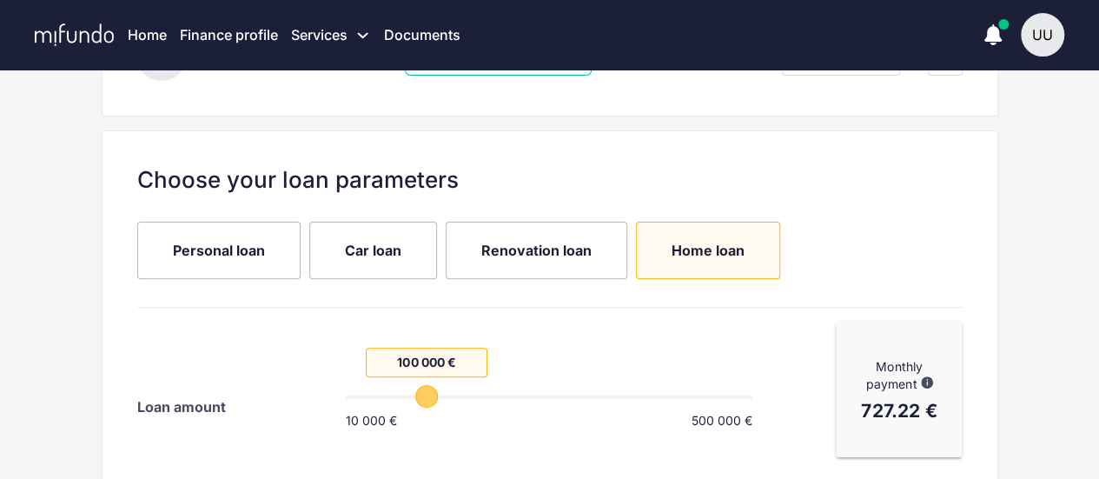
click at [511, 258] on span "Renovation loan" at bounding box center [536, 250] width 110 height 28
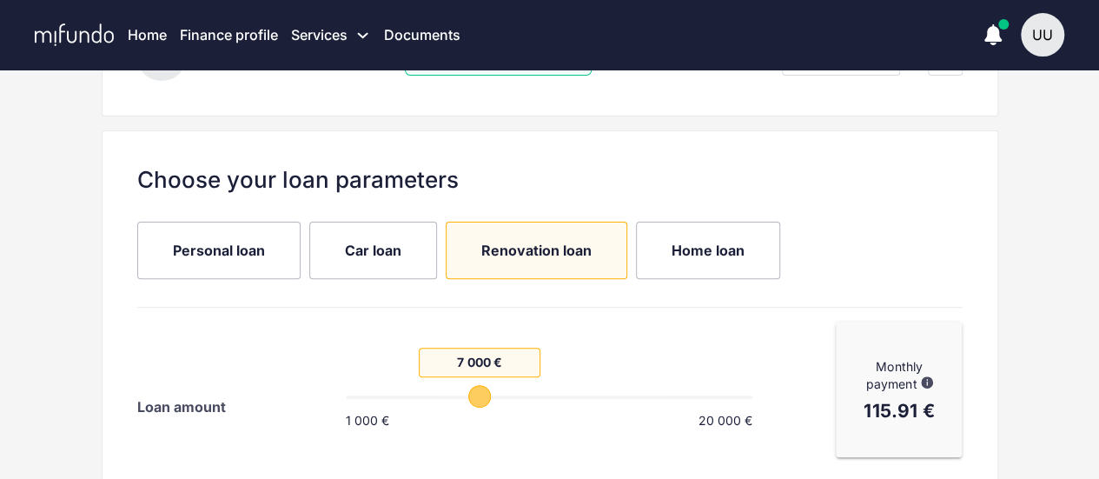
click at [362, 252] on span "Car loan" at bounding box center [373, 250] width 56 height 19
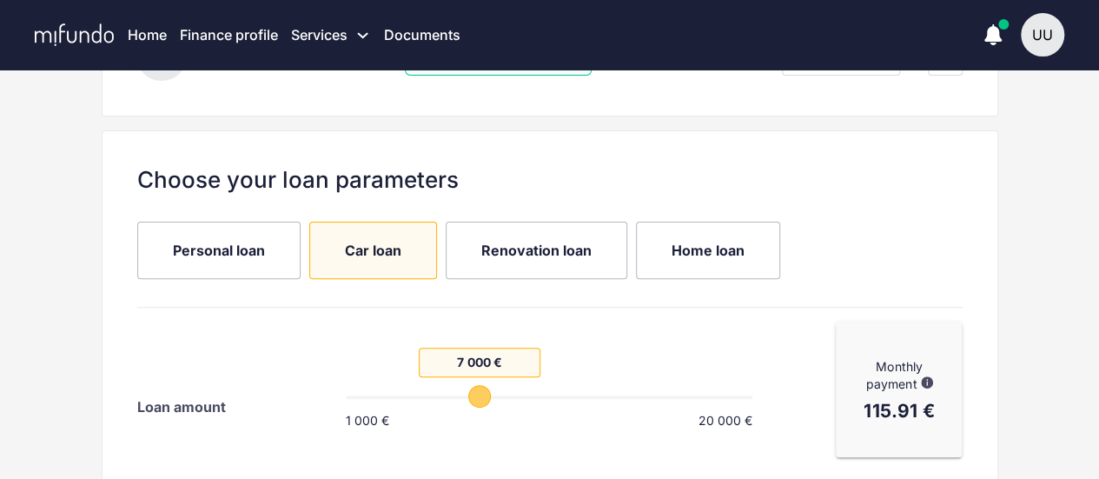
click at [250, 253] on span "Personal loan" at bounding box center [219, 250] width 92 height 19
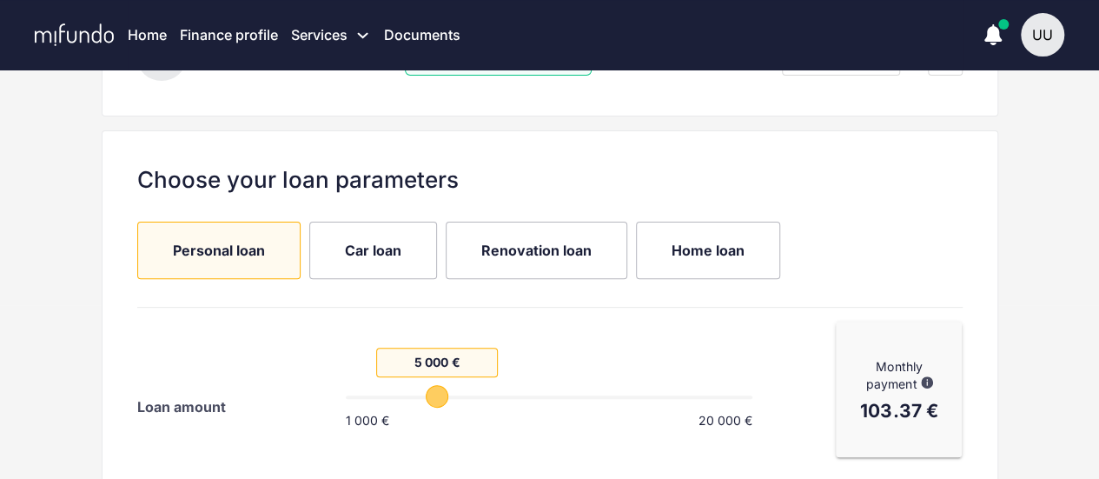
click at [1053, 43] on div "UU" at bounding box center [1042, 34] width 43 height 43
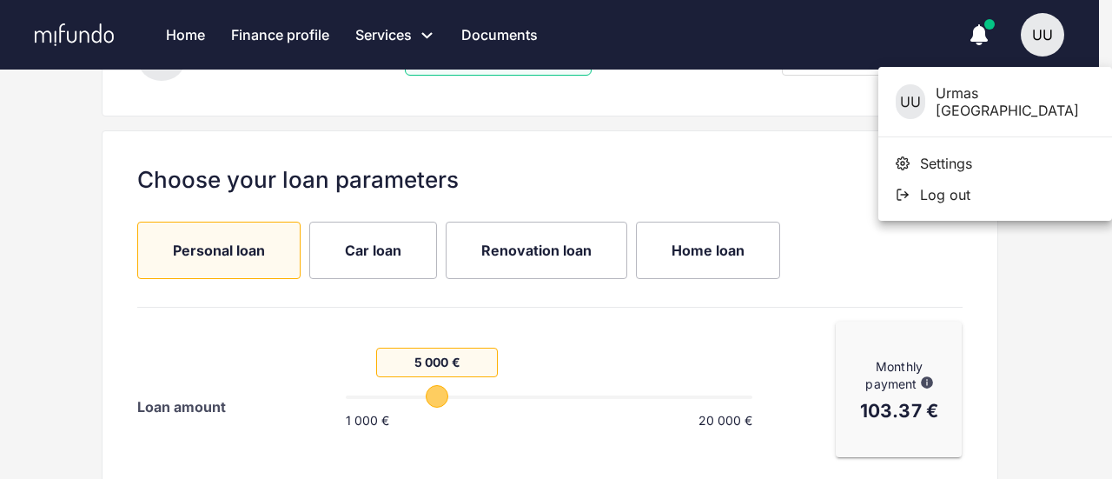
click at [633, 133] on div at bounding box center [556, 239] width 1112 height 479
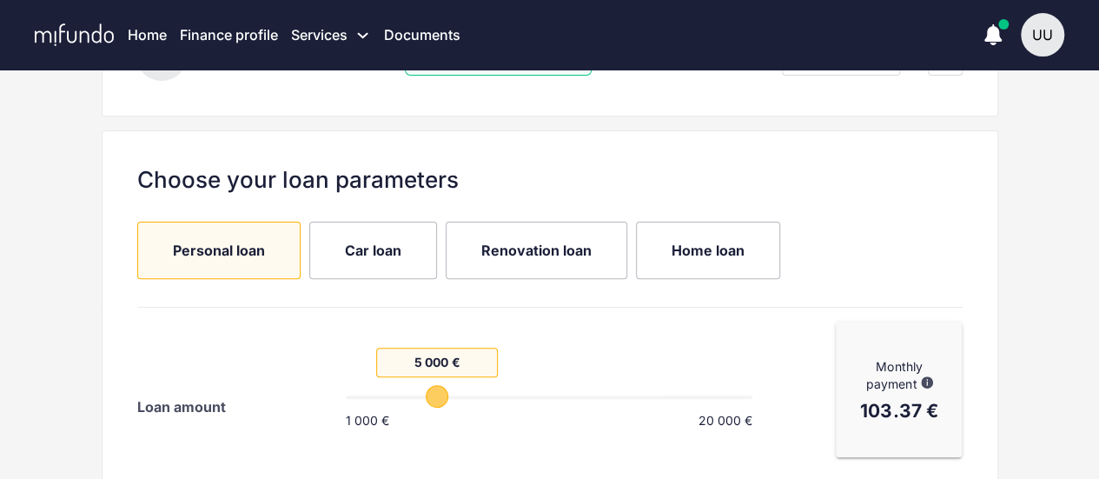
click at [1029, 47] on div "UU" at bounding box center [1042, 34] width 43 height 43
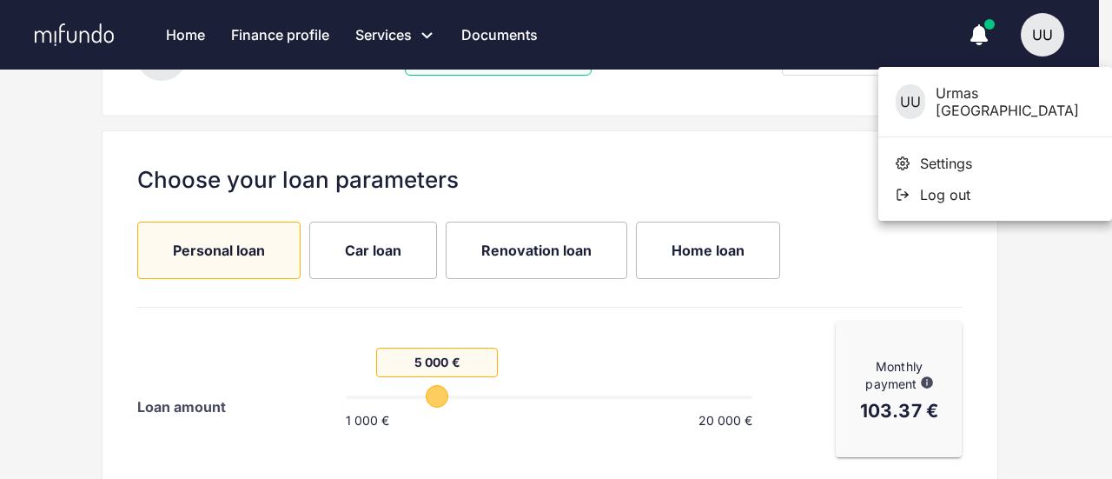
click at [959, 105] on div "UU [PERSON_NAME][GEOGRAPHIC_DATA]" at bounding box center [996, 102] width 234 height 70
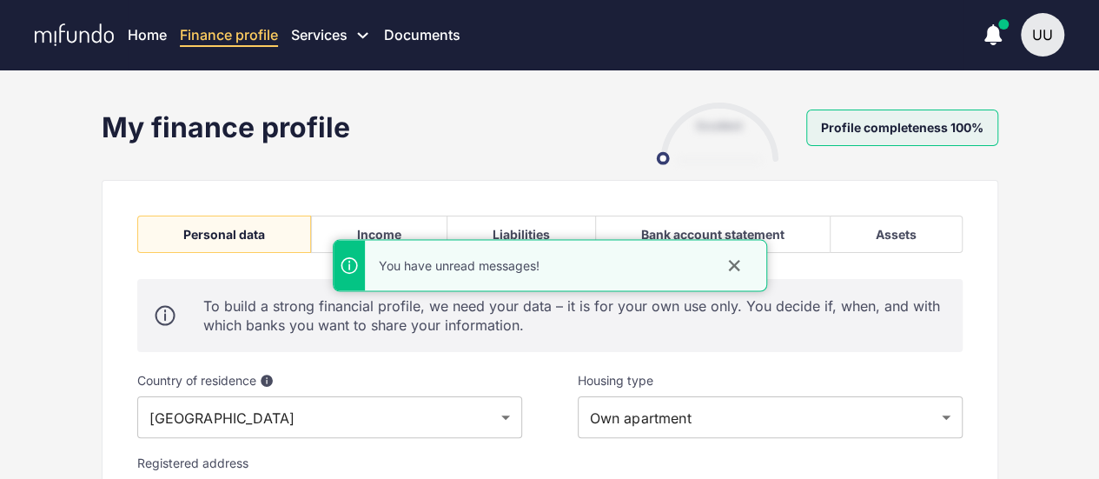
click at [498, 228] on div "Liabilities" at bounding box center [521, 234] width 57 height 15
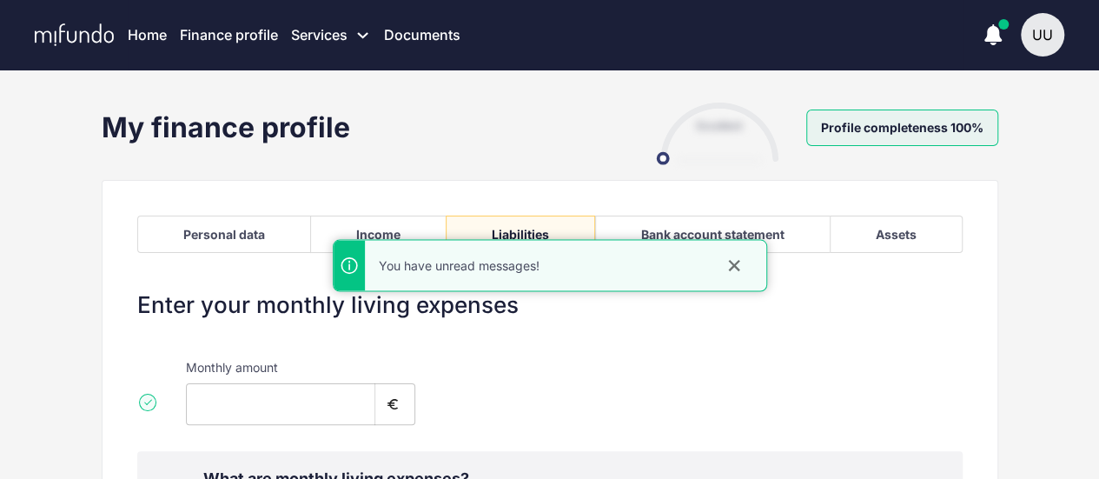
type input "***"
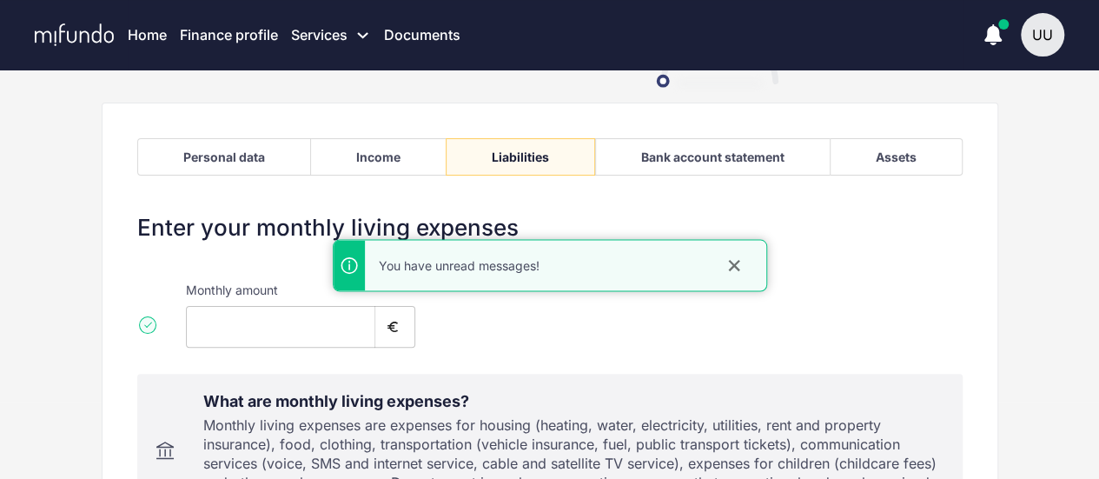
scroll to position [174, 0]
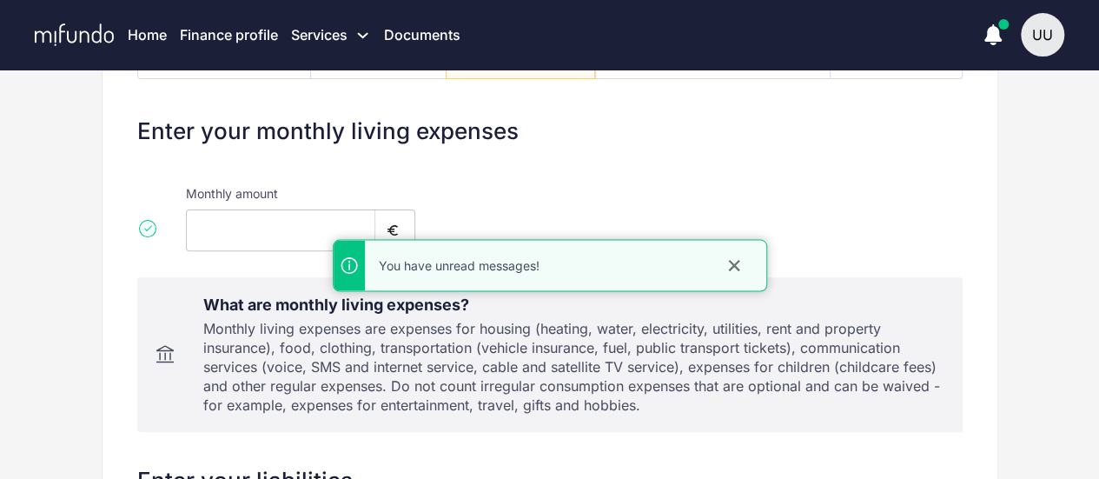
click at [323, 328] on div "Monthly living expenses are expenses for housing (heating, water, electricity, …" at bounding box center [574, 367] width 742 height 96
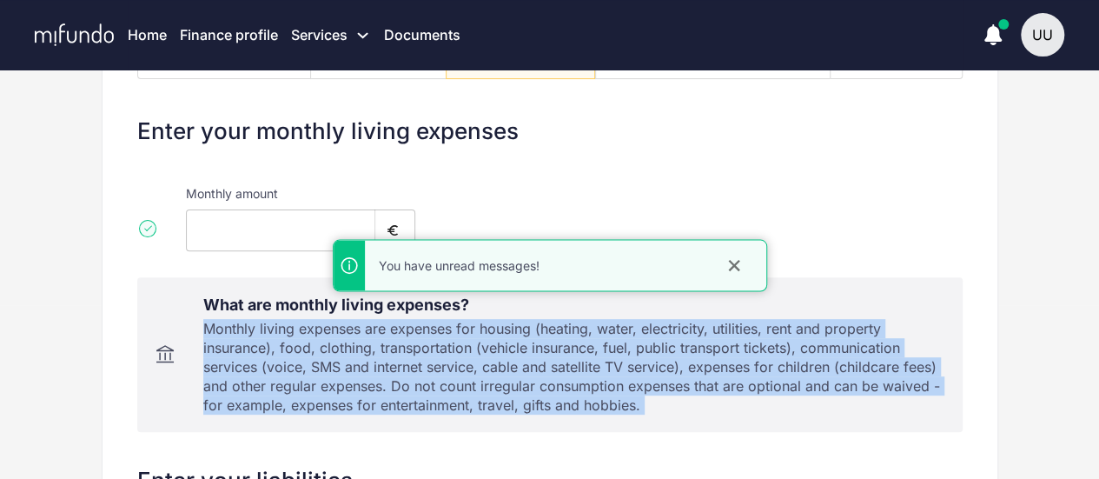
click at [323, 328] on div "Monthly living expenses are expenses for housing (heating, water, electricity, …" at bounding box center [574, 367] width 742 height 96
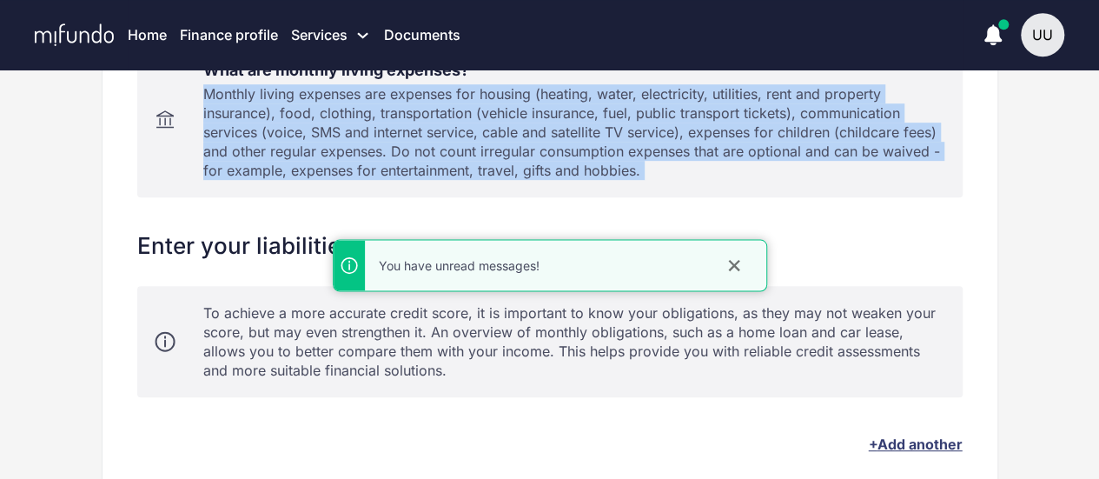
scroll to position [435, 0]
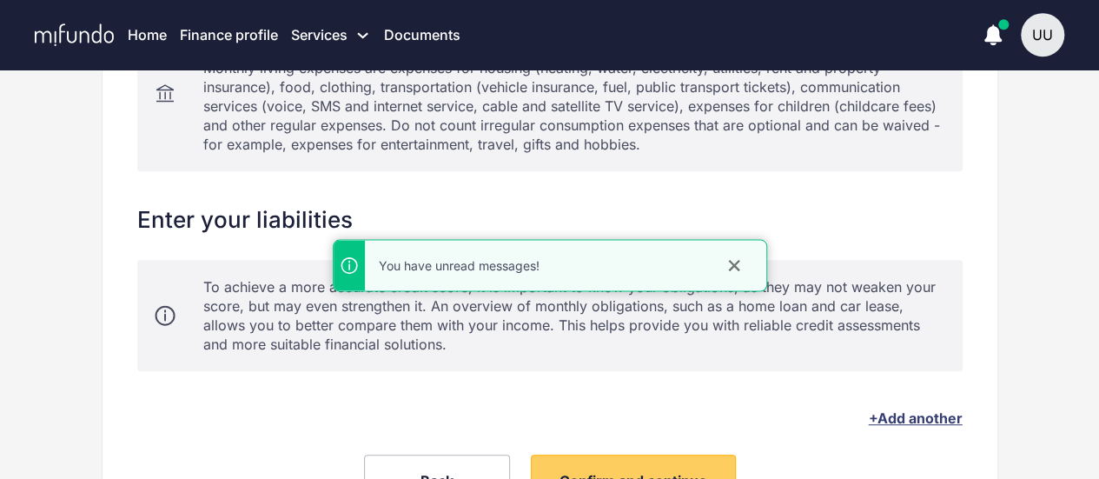
click at [289, 319] on div "To achieve a more accurate credit score, it is important to know your obligatio…" at bounding box center [574, 315] width 742 height 76
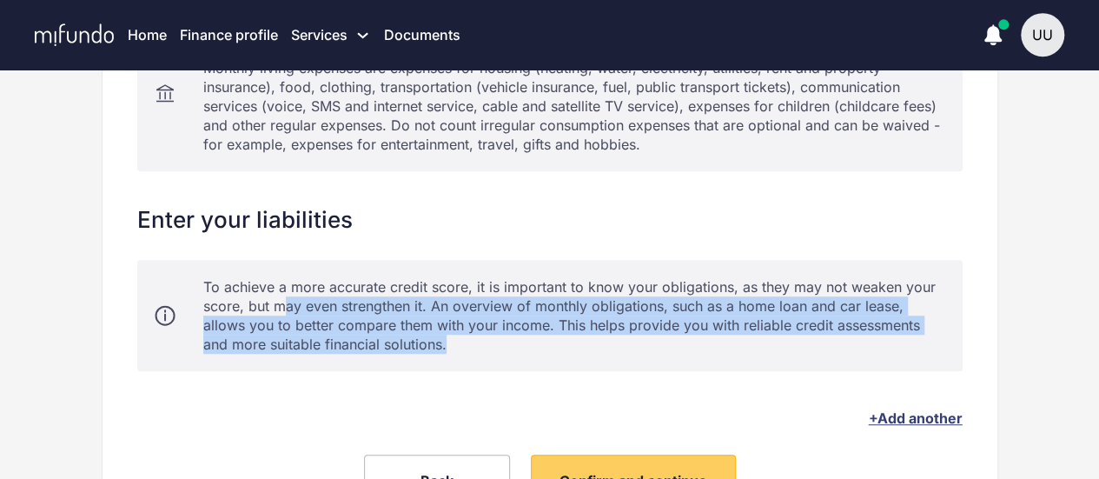
drag, startPoint x: 442, startPoint y: 346, endPoint x: 278, endPoint y: 295, distance: 171.2
click at [278, 296] on div "To achieve a more accurate credit score, it is important to know your obligatio…" at bounding box center [574, 315] width 742 height 76
click at [267, 272] on div at bounding box center [267, 272] width 0 height 0
click at [273, 291] on div "To achieve a more accurate credit score, it is important to know your obligatio…" at bounding box center [574, 315] width 742 height 76
click at [262, 272] on div at bounding box center [262, 272] width 0 height 0
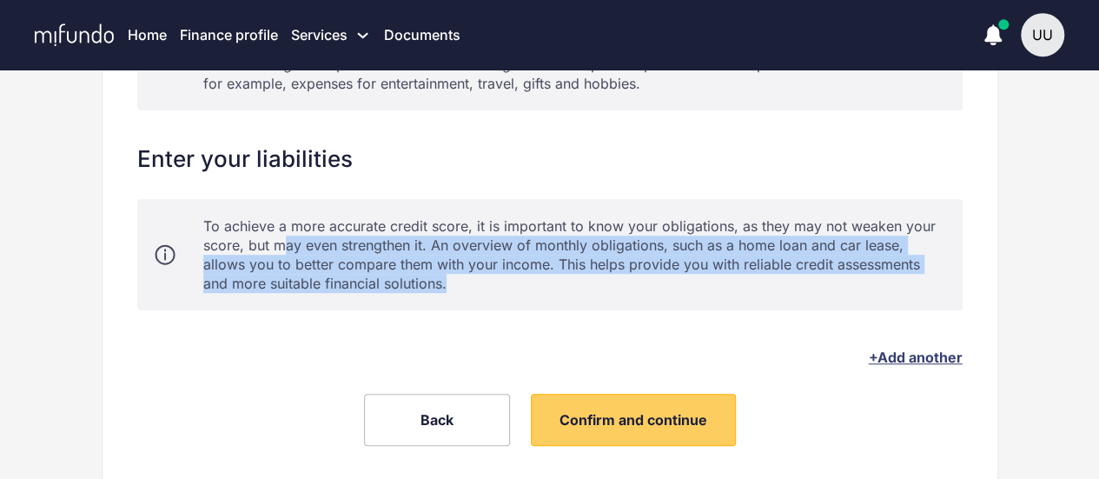
scroll to position [521, 0]
